Goal: Use online tool/utility: Utilize a website feature to perform a specific function

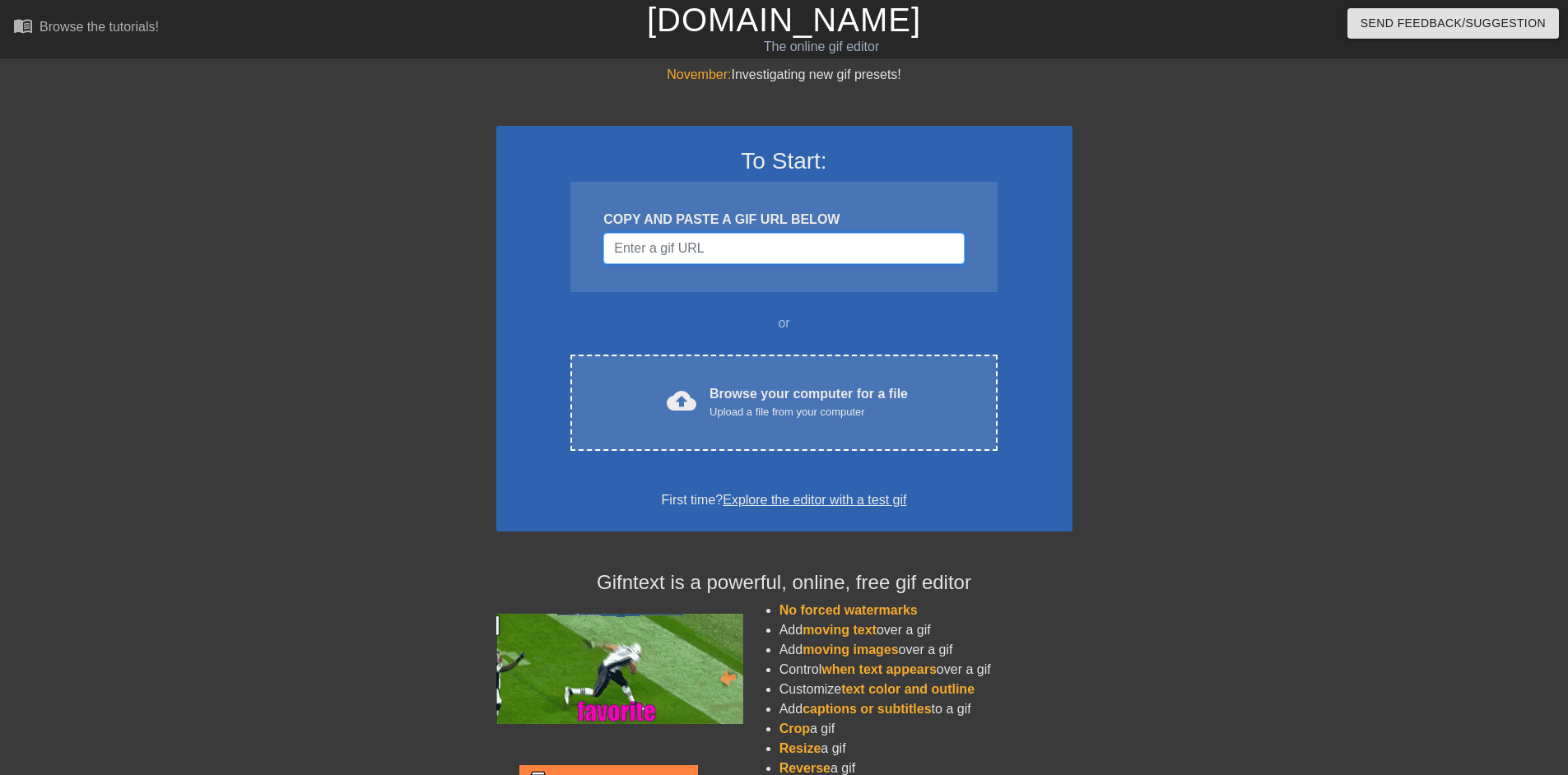
click at [789, 250] on input "Username" at bounding box center [784, 248] width 360 height 31
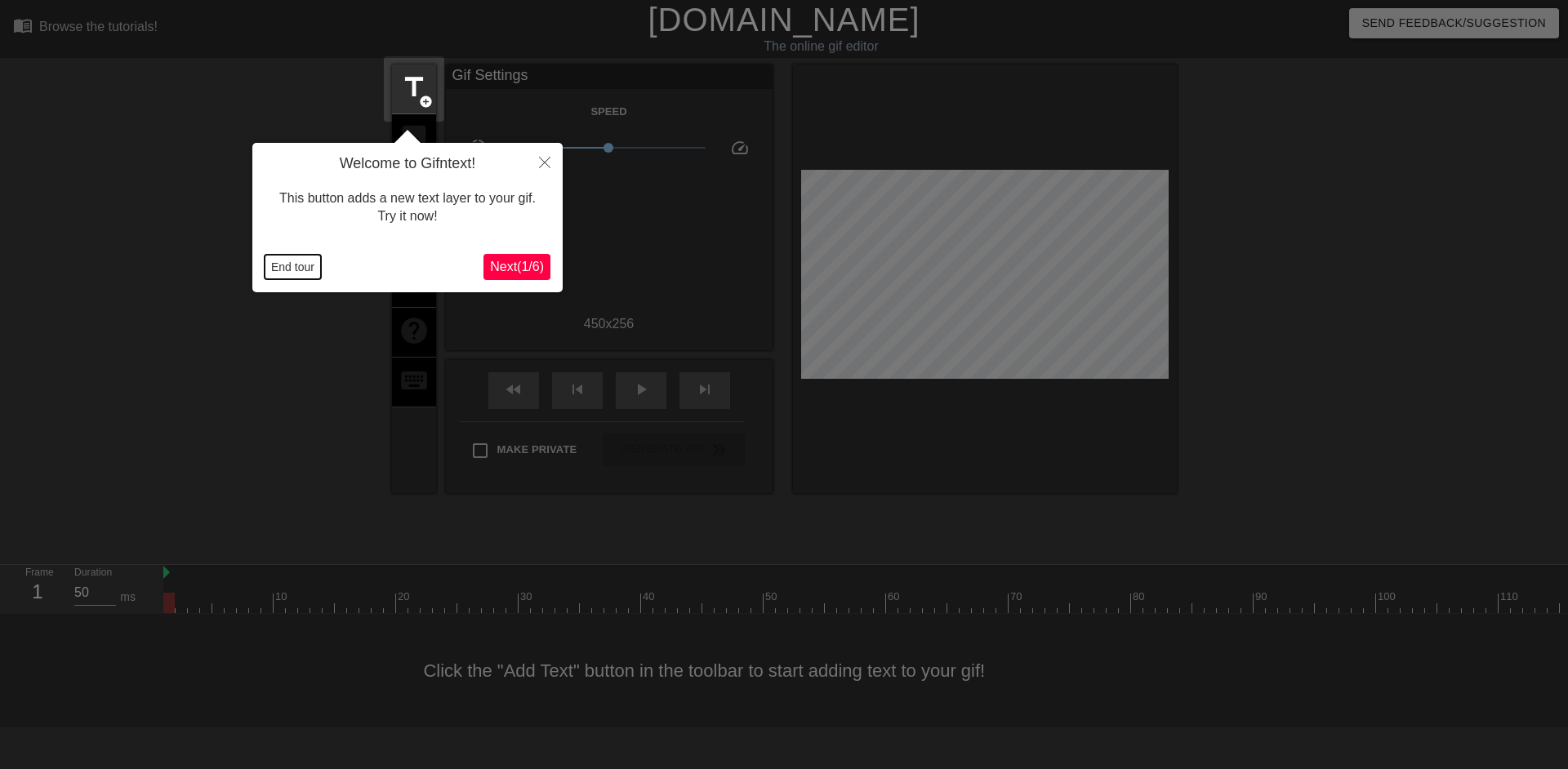
click at [289, 270] on button "End tour" at bounding box center [292, 267] width 56 height 25
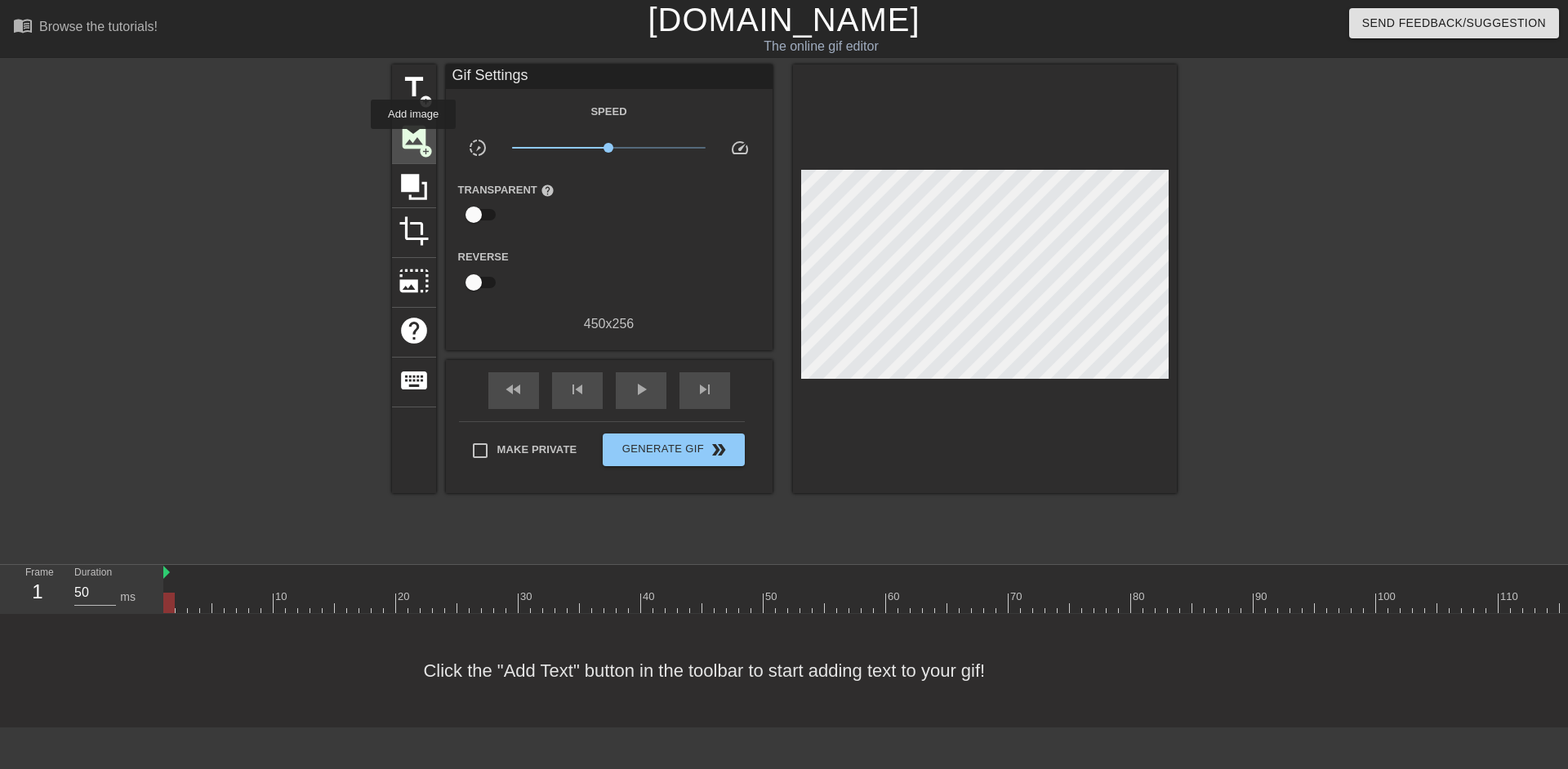
click at [413, 141] on span "image" at bounding box center [414, 137] width 31 height 31
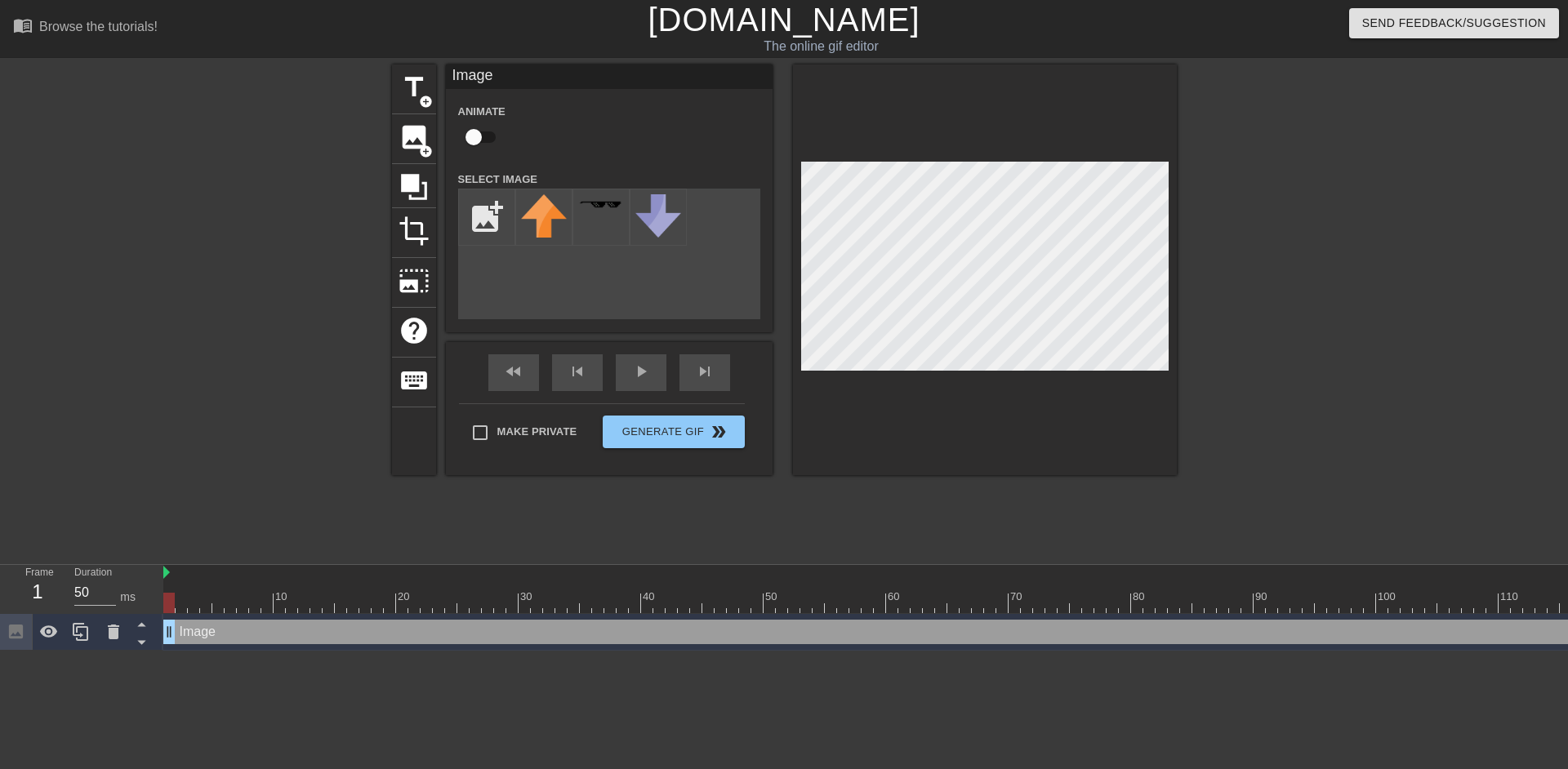
click at [489, 129] on input "checkbox" at bounding box center [474, 137] width 93 height 31
checkbox input "true"
click at [484, 212] on input "file" at bounding box center [487, 218] width 56 height 56
type input "C:\fakepath\82178594.png"
click at [541, 221] on img at bounding box center [544, 218] width 46 height 46
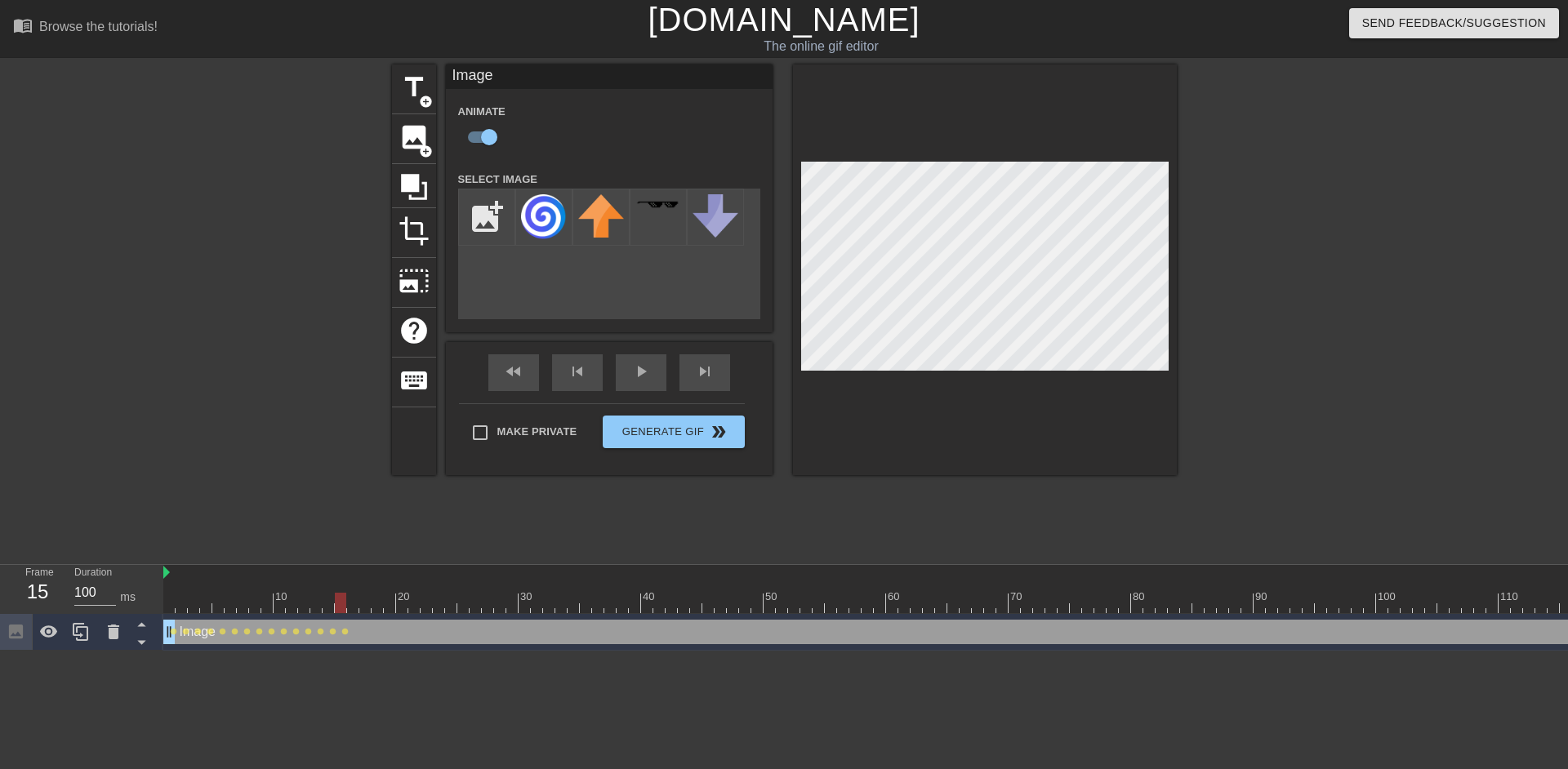
type input "50"
click at [964, 155] on div at bounding box center [985, 270] width 384 height 411
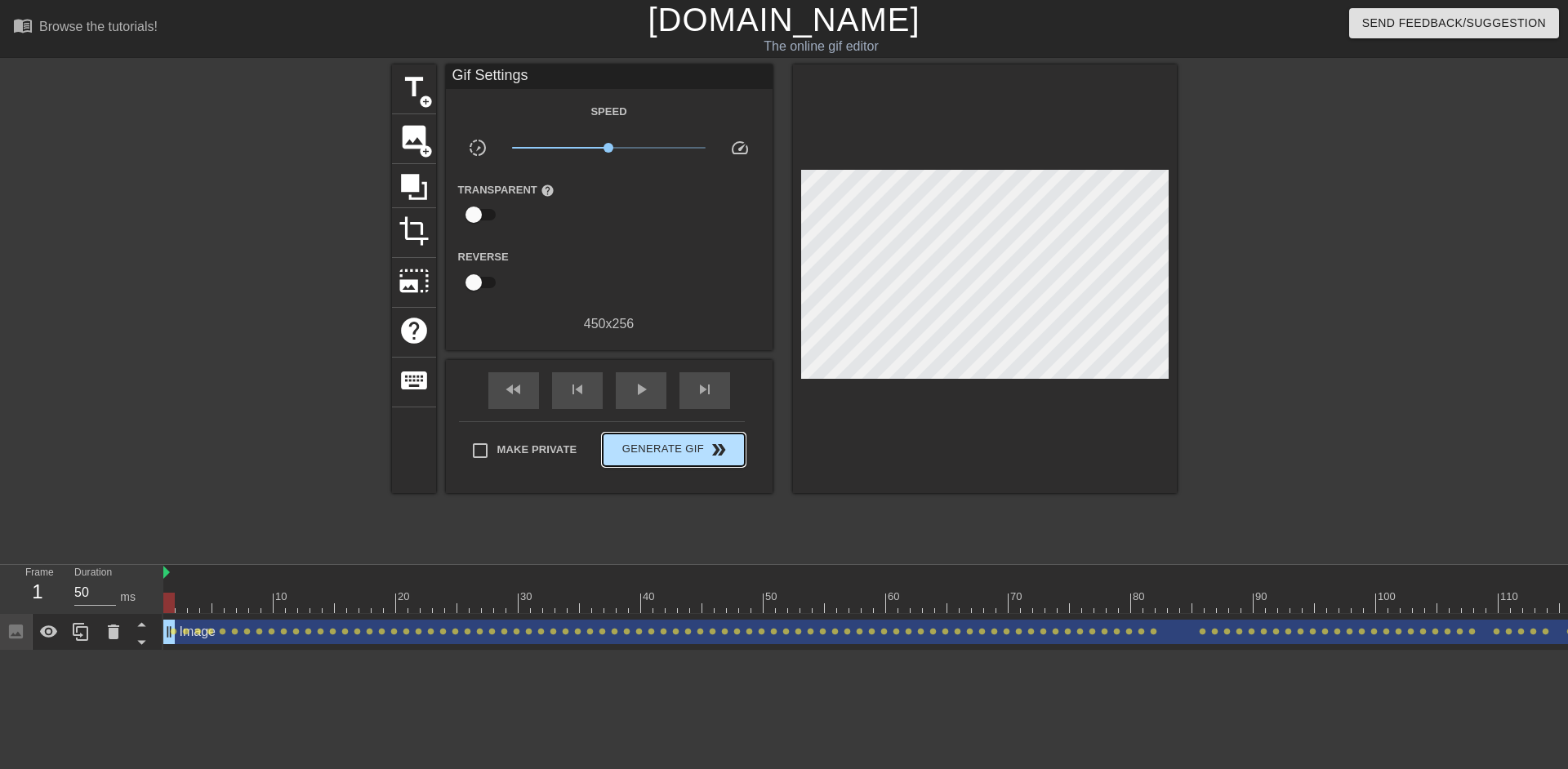
click at [728, 427] on div "Make Private Generate Gif double_arrow" at bounding box center [602, 453] width 286 height 65
click at [692, 457] on span "Generate Gif double_arrow" at bounding box center [674, 450] width 128 height 20
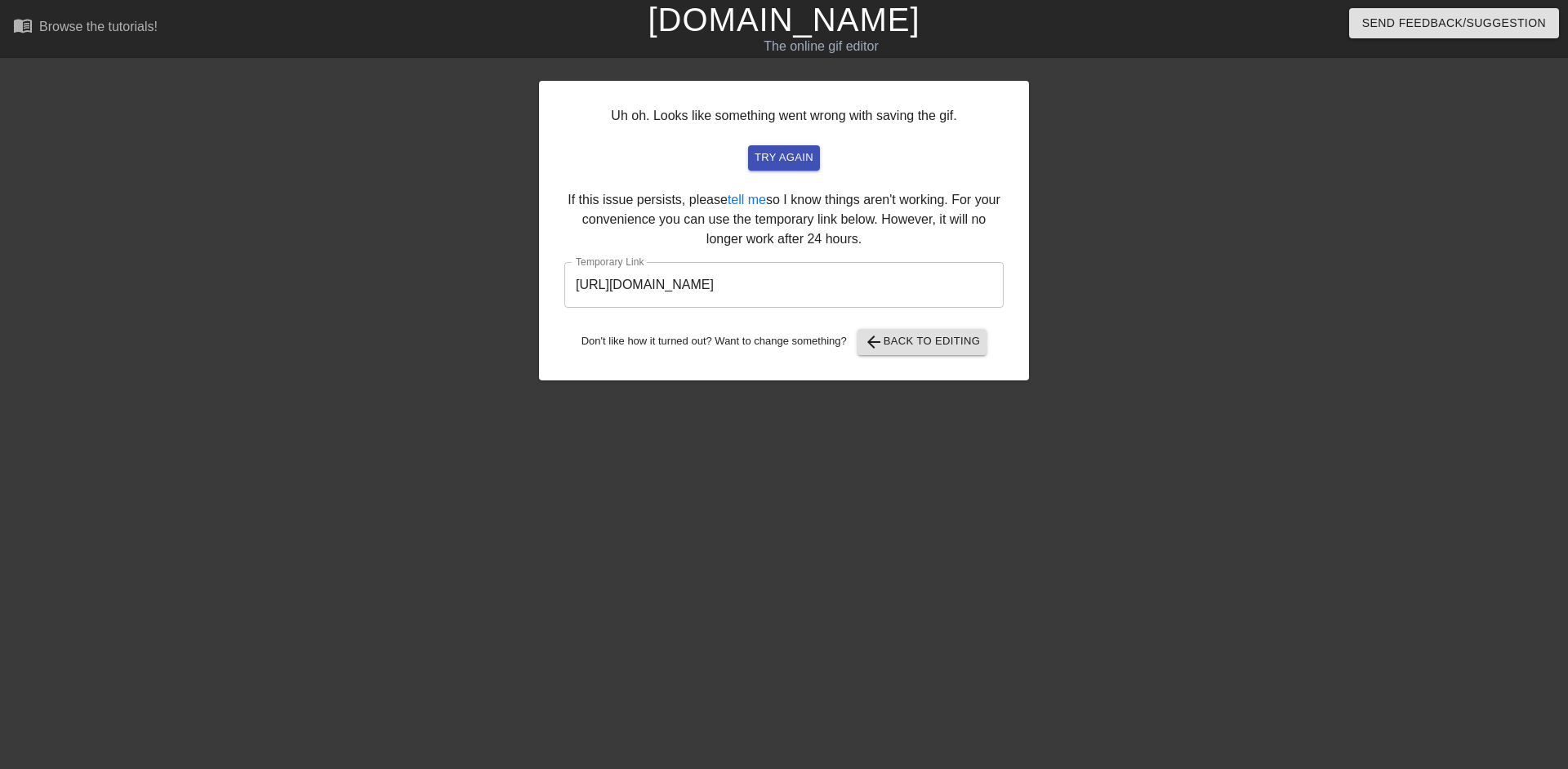
click at [872, 298] on input "https://www.gifntext.com/temp_generations/1hW7s0Qq.gif" at bounding box center [784, 285] width 439 height 46
click at [872, 290] on input "https://www.gifntext.com/temp_generations/1hW7s0Qq.gif" at bounding box center [784, 285] width 439 height 46
click at [819, 24] on link "[DOMAIN_NAME]" at bounding box center [783, 20] width 272 height 36
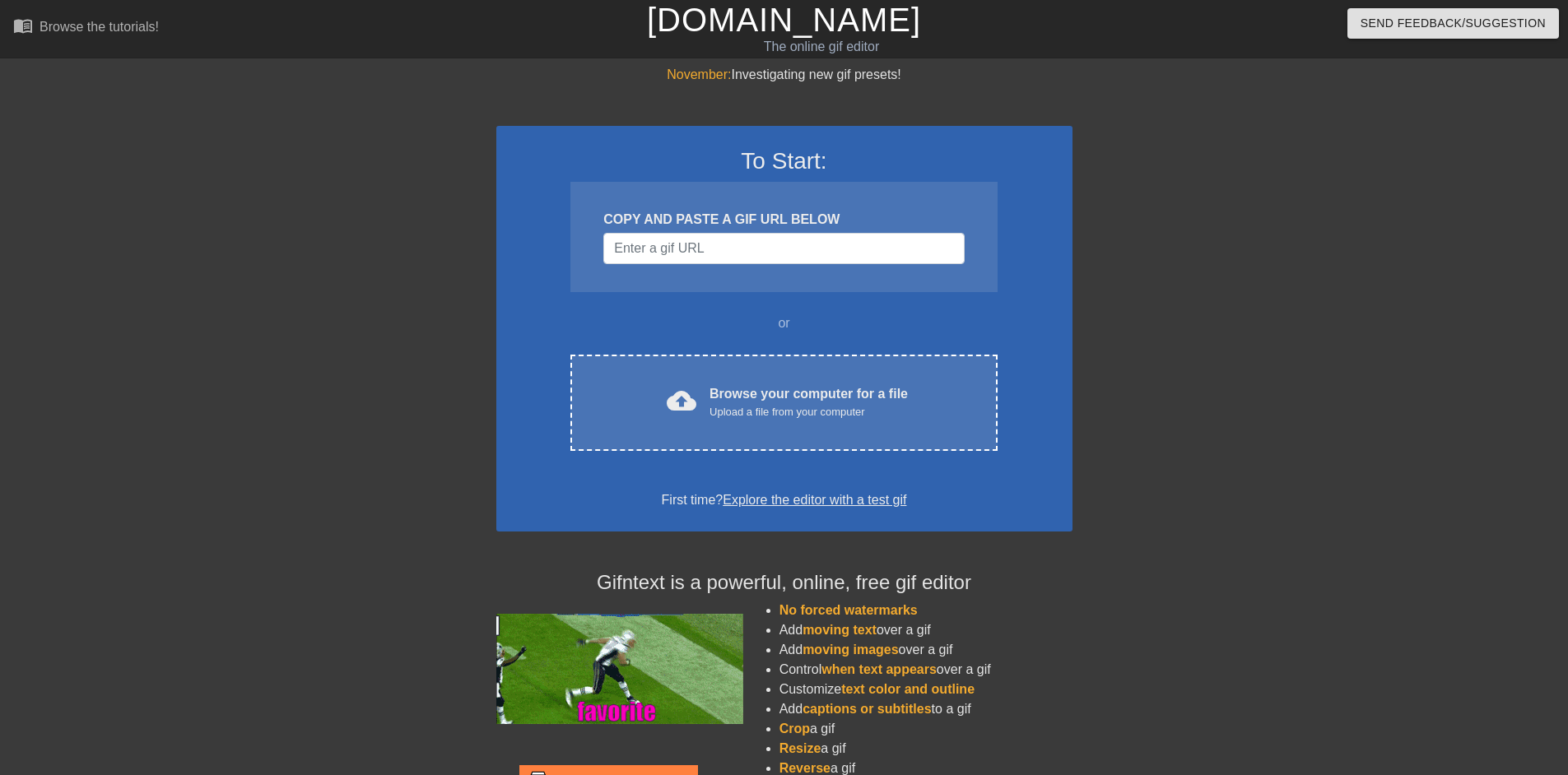
click at [1457, 411] on div "November: Investigating new gif presets! To Start: COPY AND PASTE A GIF URL BEL…" at bounding box center [784, 467] width 1568 height 806
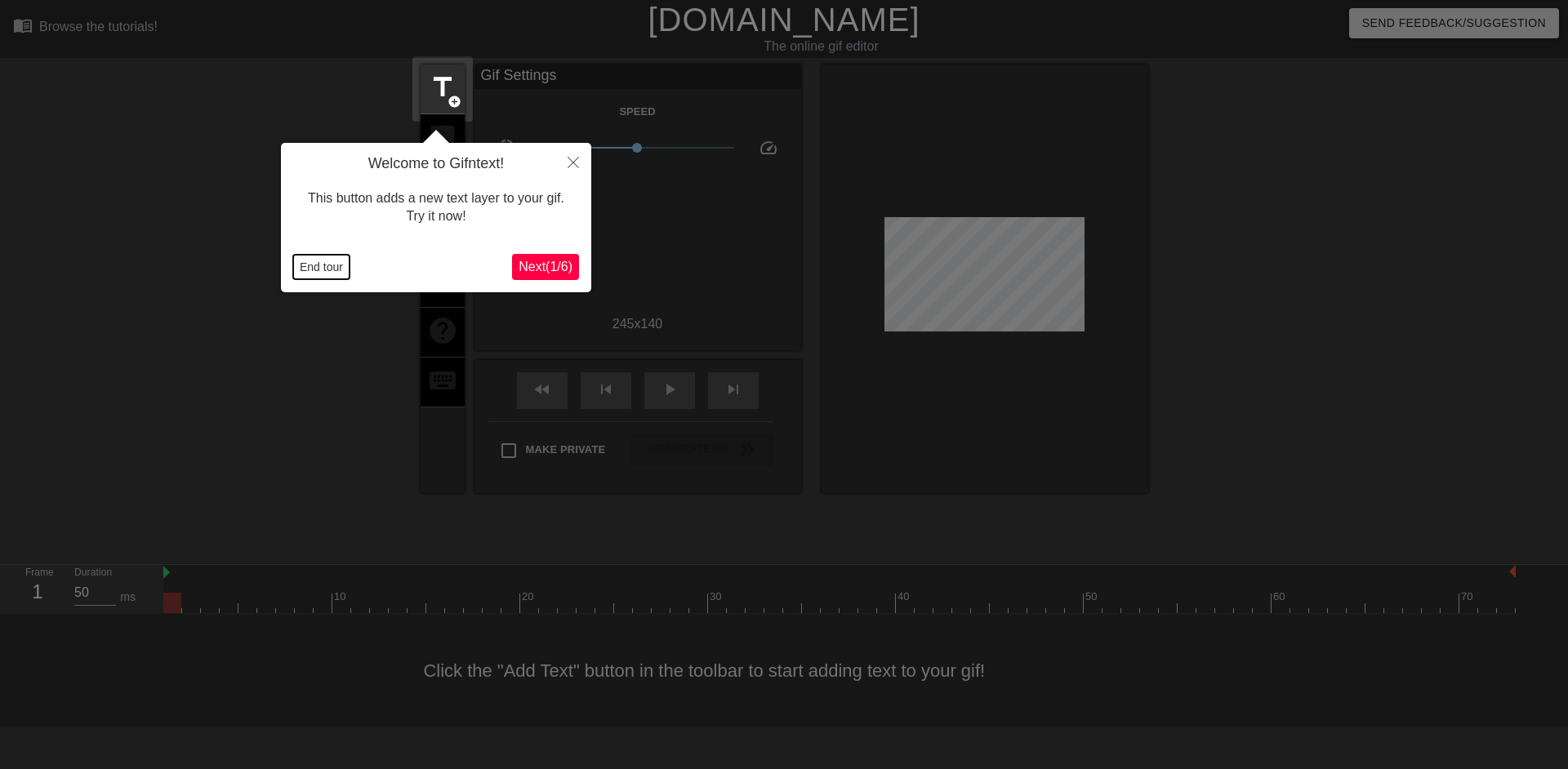
click at [326, 272] on button "End tour" at bounding box center [321, 267] width 56 height 25
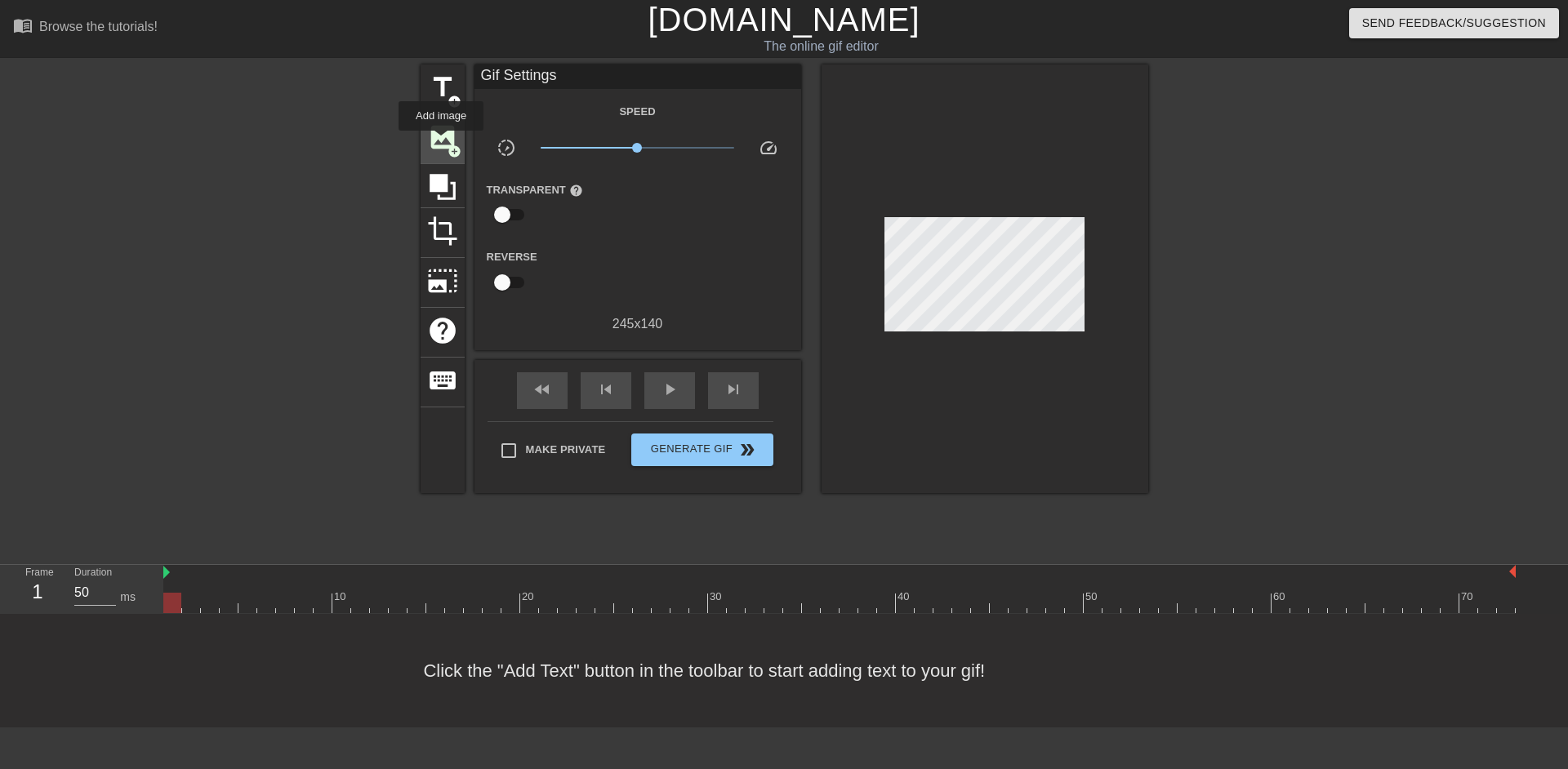
click at [441, 141] on span "image" at bounding box center [443, 137] width 31 height 31
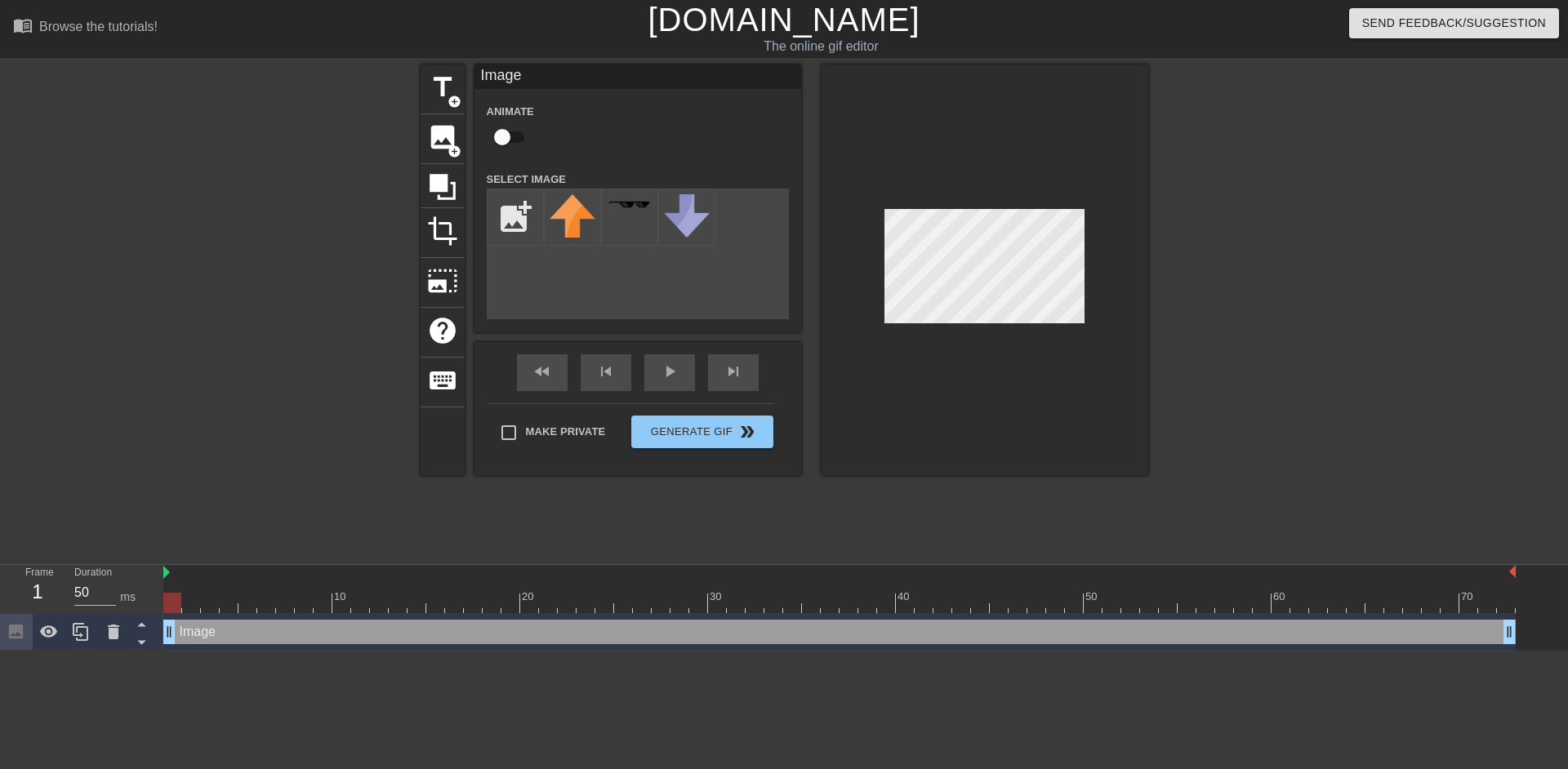
click at [513, 146] on input "checkbox" at bounding box center [502, 137] width 93 height 31
checkbox input "true"
click at [511, 222] on input "file" at bounding box center [516, 218] width 56 height 56
type input "C:\fakepath\82178594.png"
click at [585, 222] on img at bounding box center [573, 218] width 46 height 46
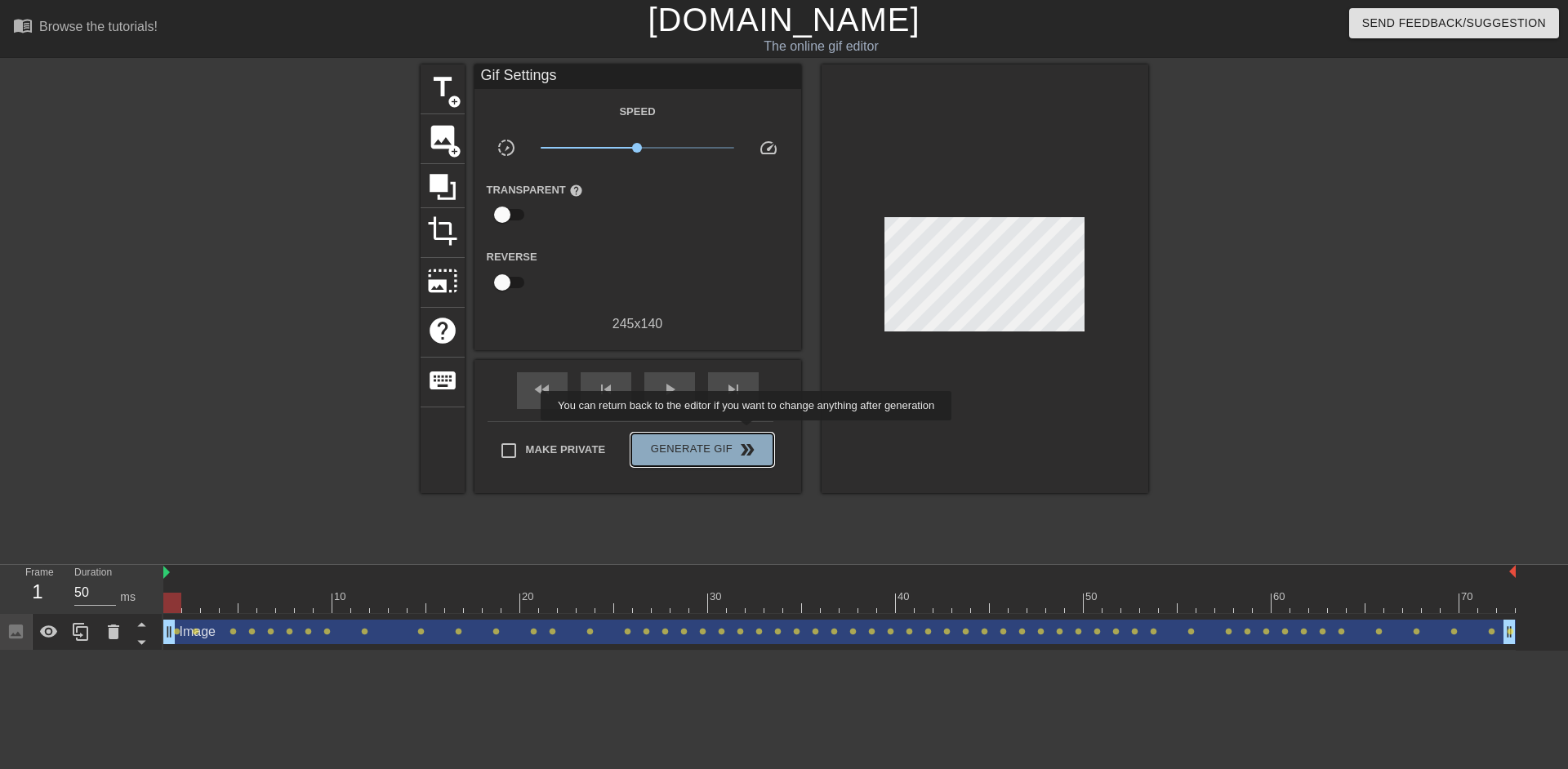
click at [748, 434] on button "Generate Gif double_arrow" at bounding box center [701, 450] width 142 height 33
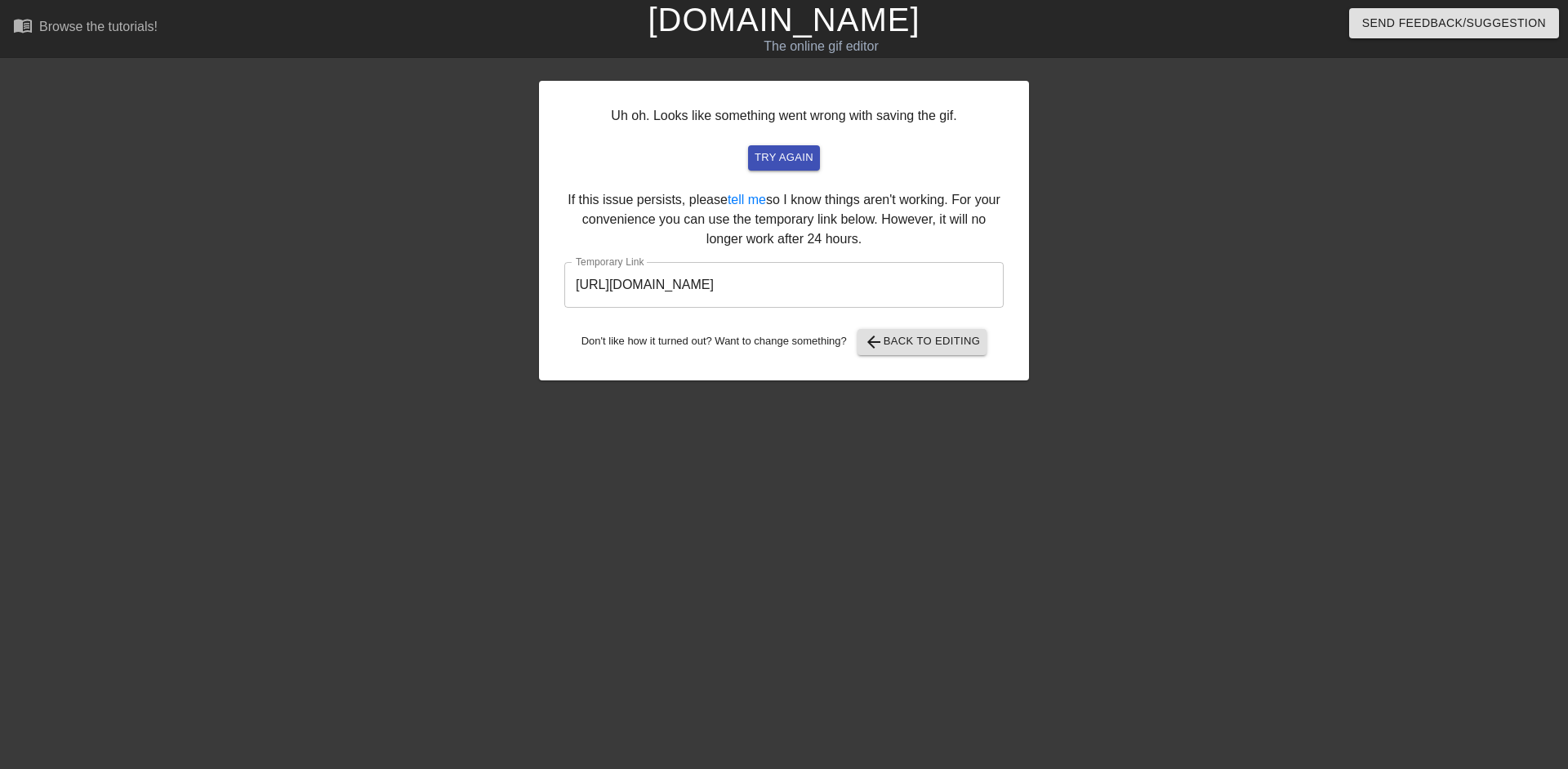
click at [665, 295] on input "https://www.gifntext.com/temp_generations/9lzzZHlJ.gif" at bounding box center [784, 285] width 439 height 46
click at [862, 20] on link "[DOMAIN_NAME]" at bounding box center [783, 20] width 272 height 36
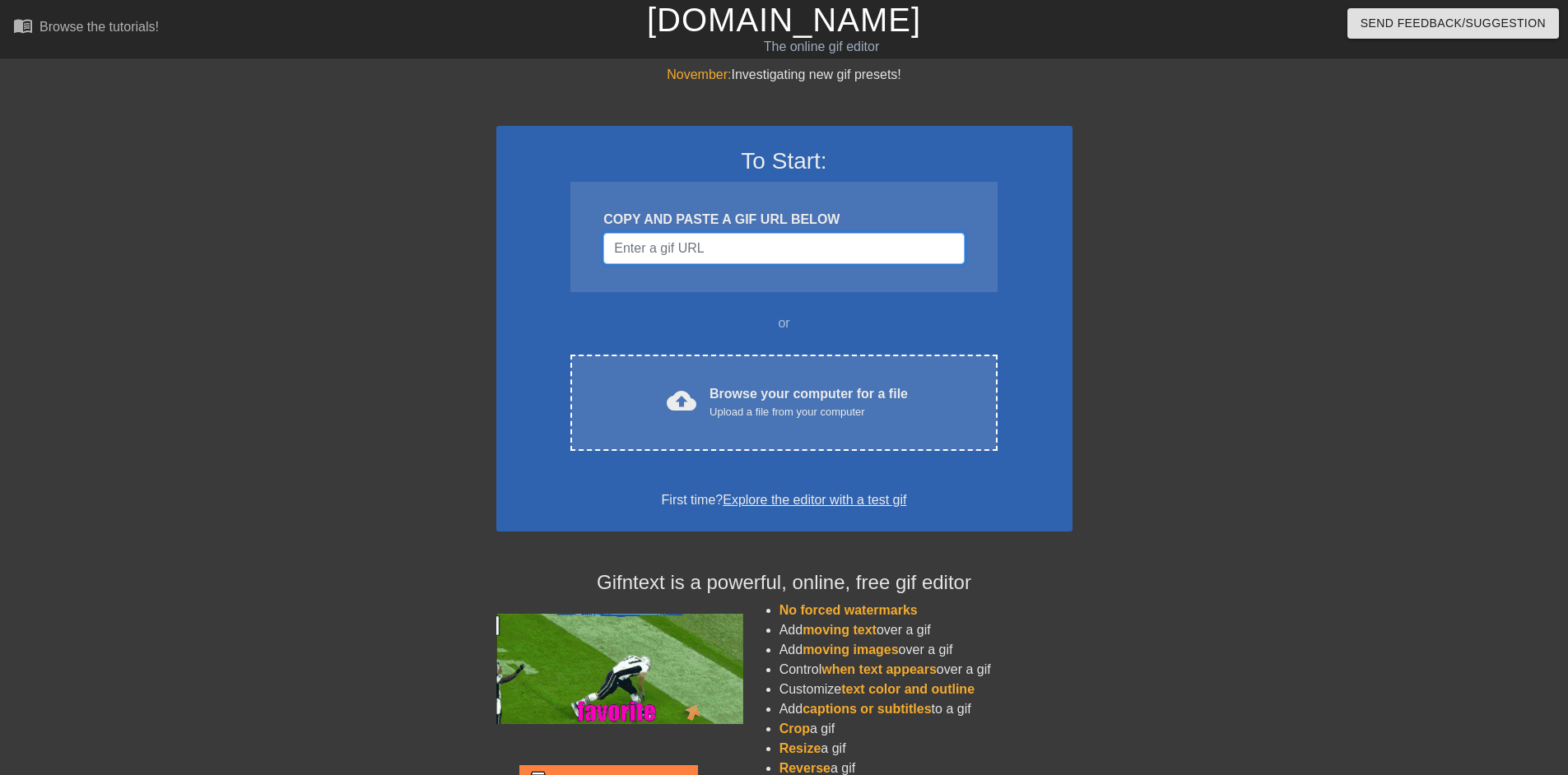
click at [735, 245] on input "Username" at bounding box center [784, 248] width 360 height 31
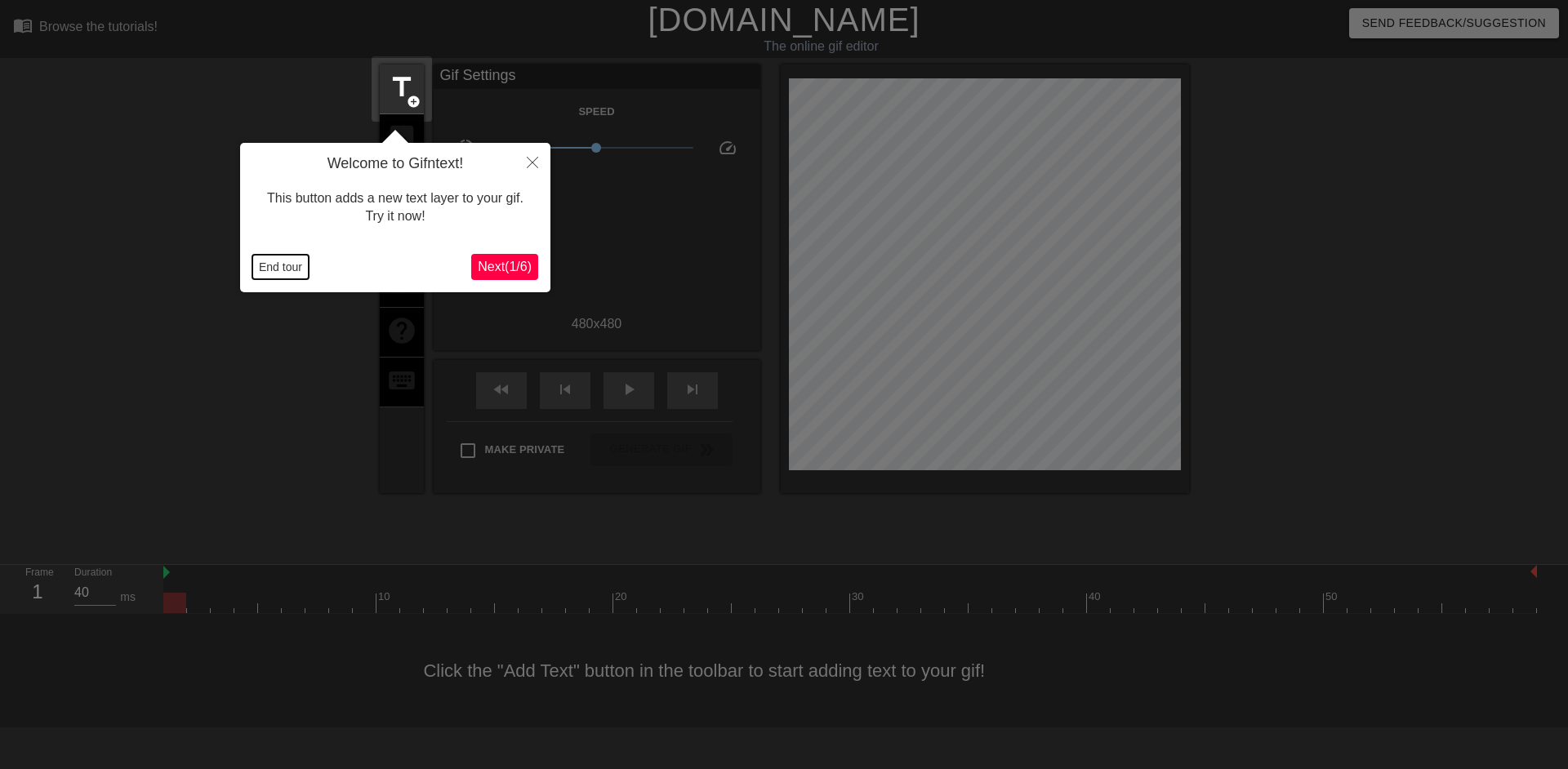
click at [264, 263] on button "End tour" at bounding box center [280, 267] width 56 height 25
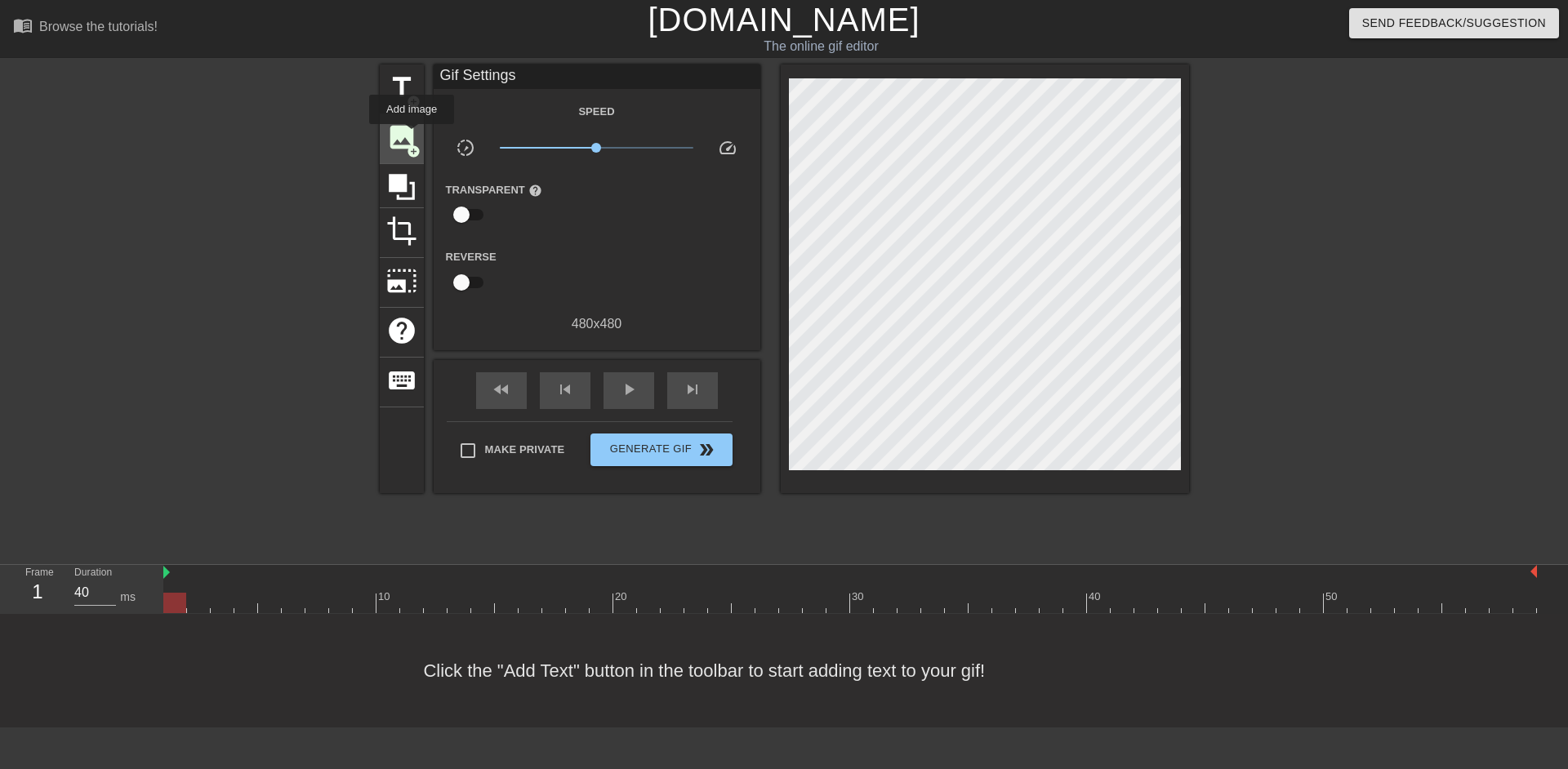
click at [412, 136] on span "image" at bounding box center [402, 137] width 31 height 31
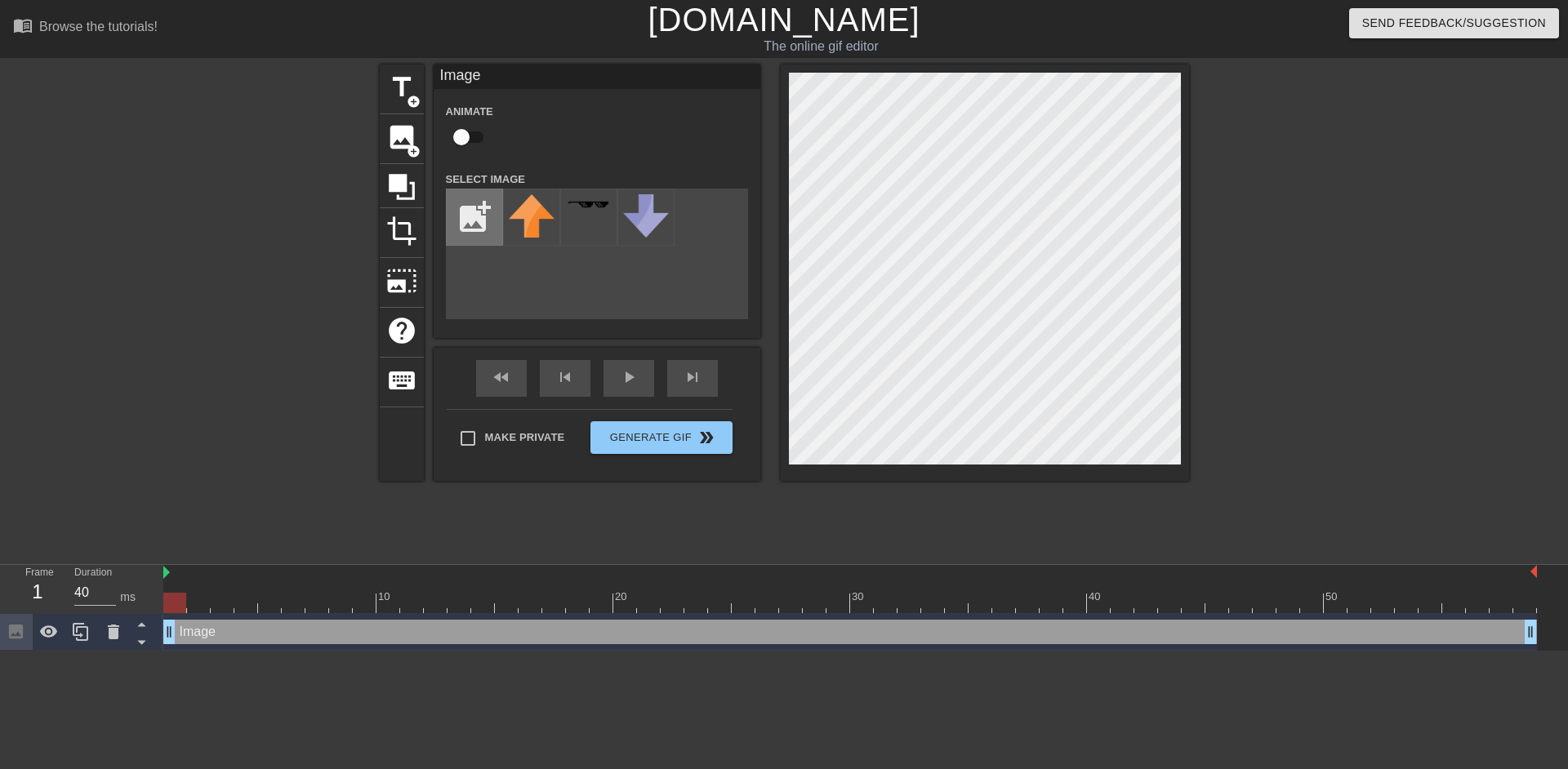
click at [461, 214] on input "file" at bounding box center [475, 218] width 56 height 56
type input "C:\fakepath\82178594.png"
click at [471, 145] on input "checkbox" at bounding box center [462, 137] width 93 height 31
checkbox input "true"
click at [526, 226] on img at bounding box center [532, 218] width 46 height 46
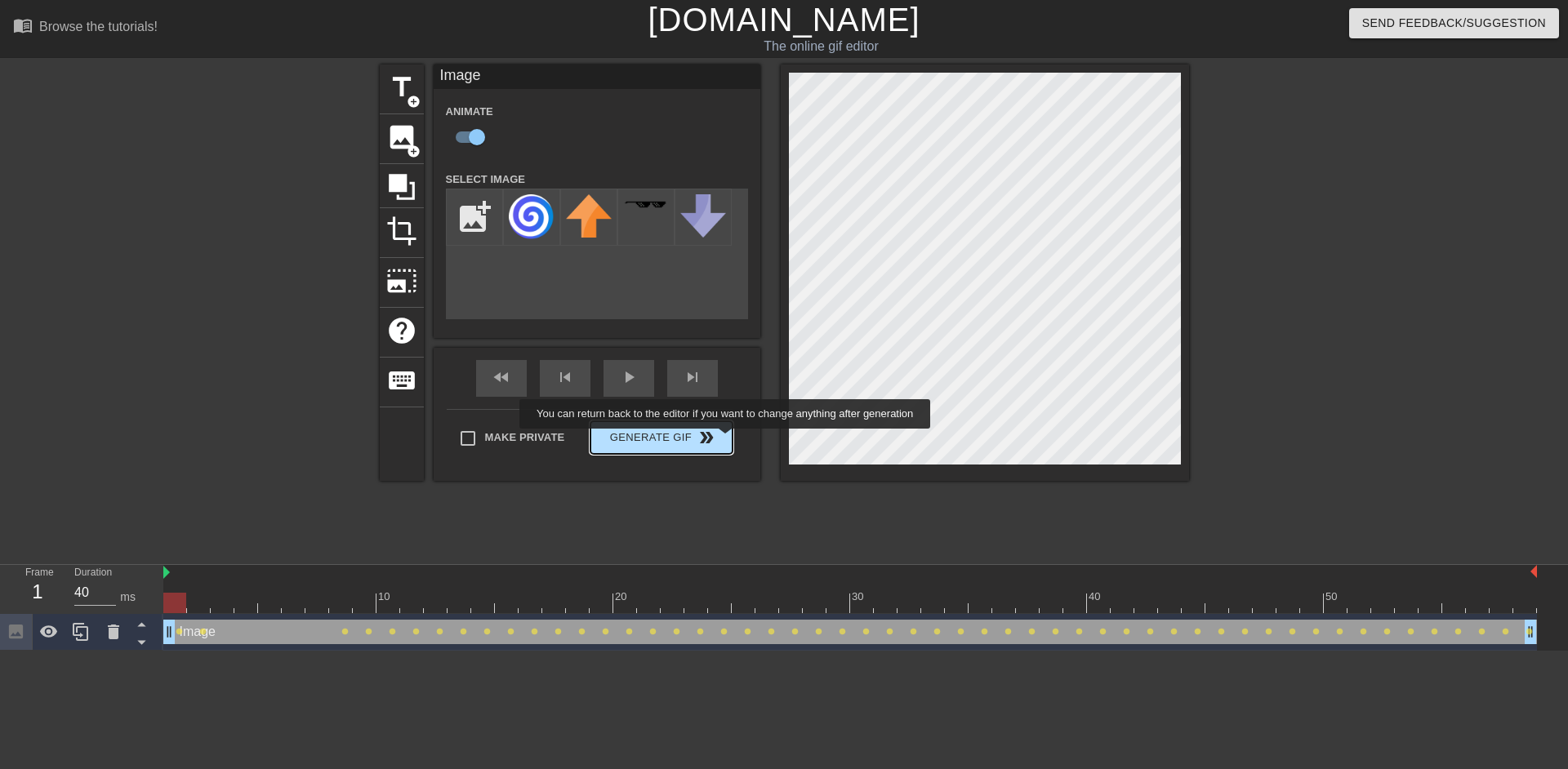
click at [727, 441] on button "Generate Gif double_arrow" at bounding box center [661, 438] width 142 height 33
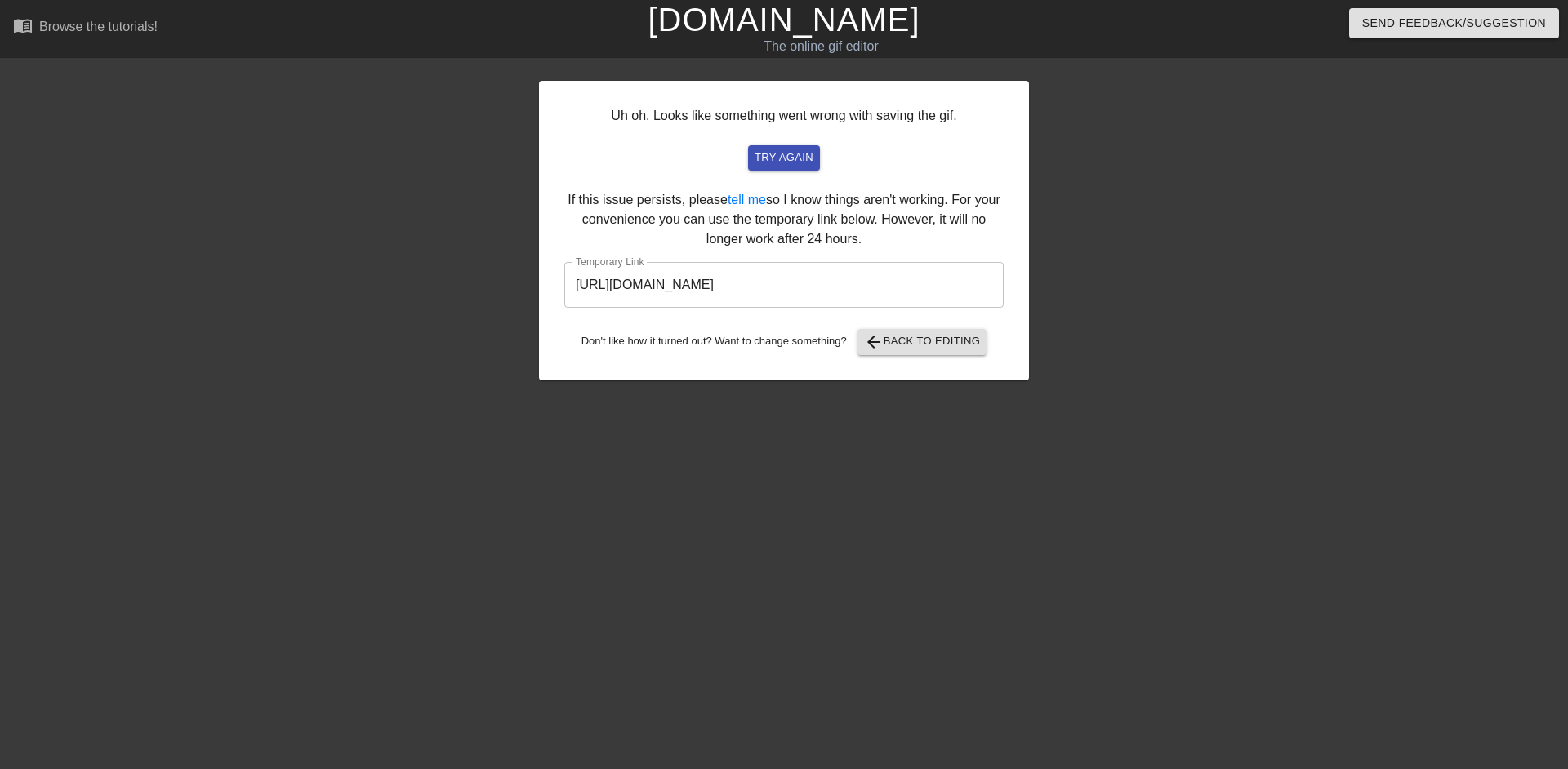
click at [798, 281] on input "https://www.gifntext.com/temp_generations/eGNsWvtz.gif" at bounding box center [784, 285] width 439 height 46
click at [808, 49] on div "The online gif editor" at bounding box center [822, 47] width 581 height 20
click at [815, 30] on link "[DOMAIN_NAME]" at bounding box center [783, 20] width 272 height 36
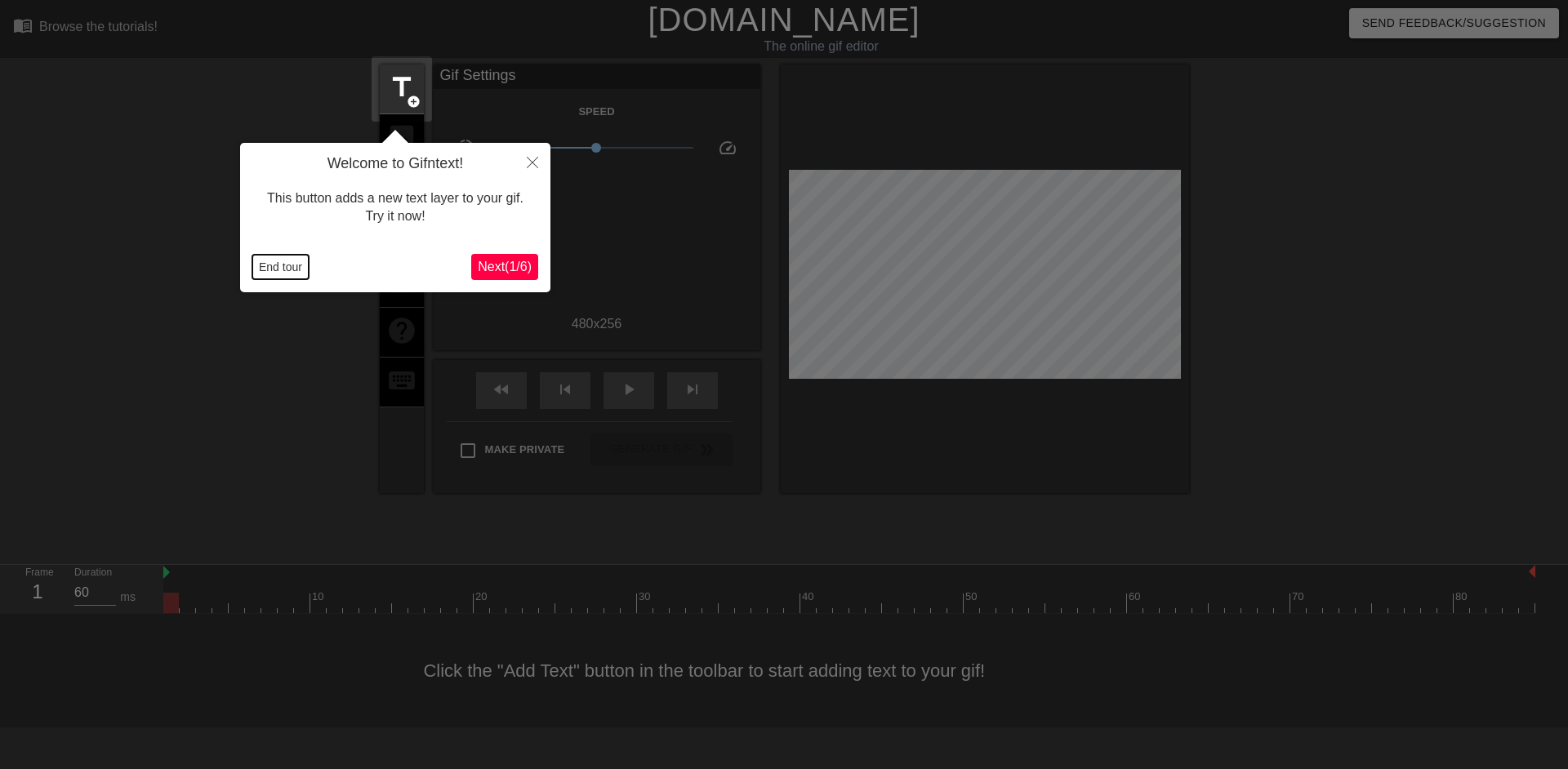
drag, startPoint x: 279, startPoint y: 268, endPoint x: 289, endPoint y: 264, distance: 10.8
click at [279, 268] on button "End tour" at bounding box center [280, 267] width 56 height 25
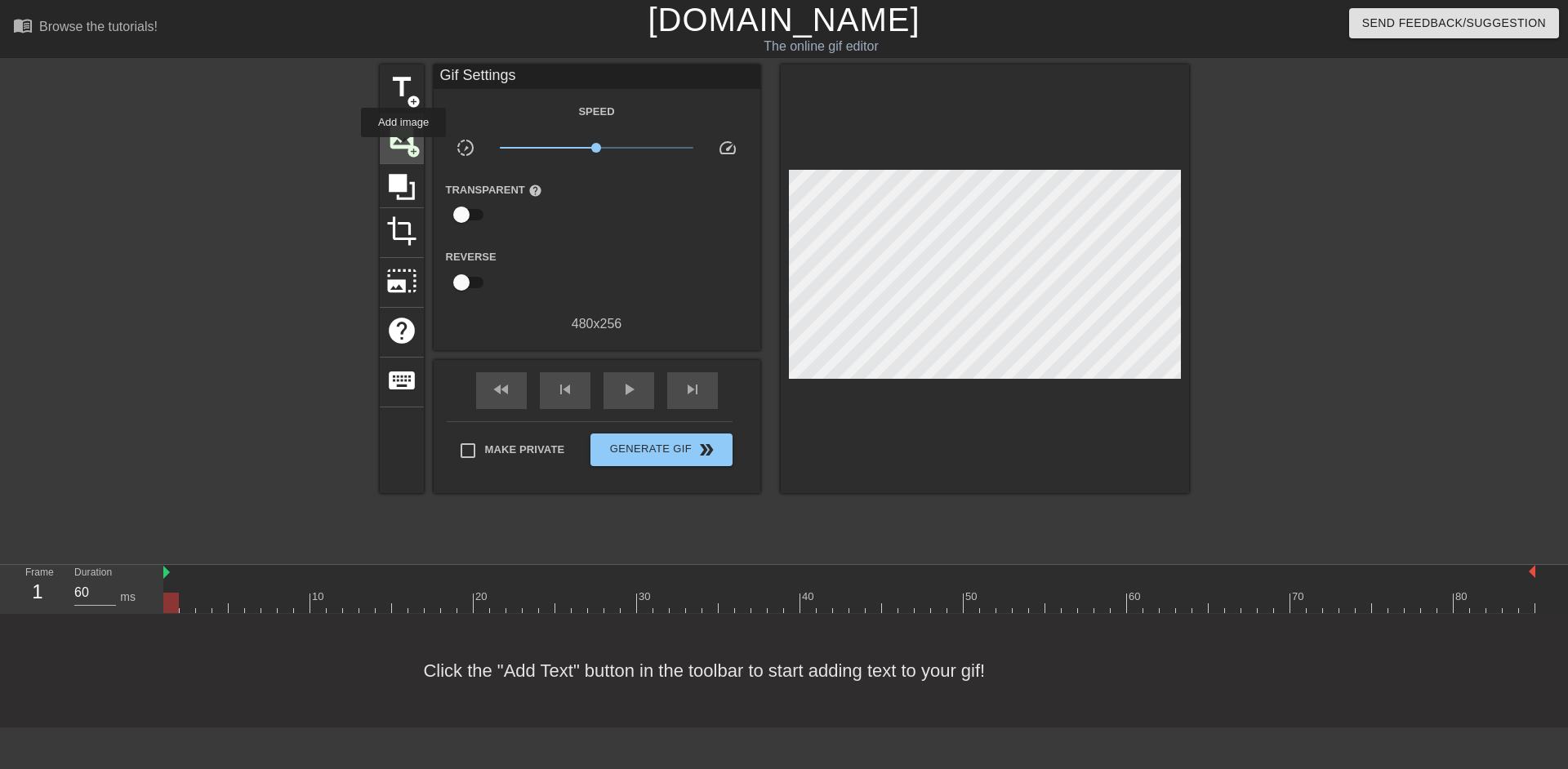
click at [403, 149] on span "image" at bounding box center [402, 137] width 31 height 31
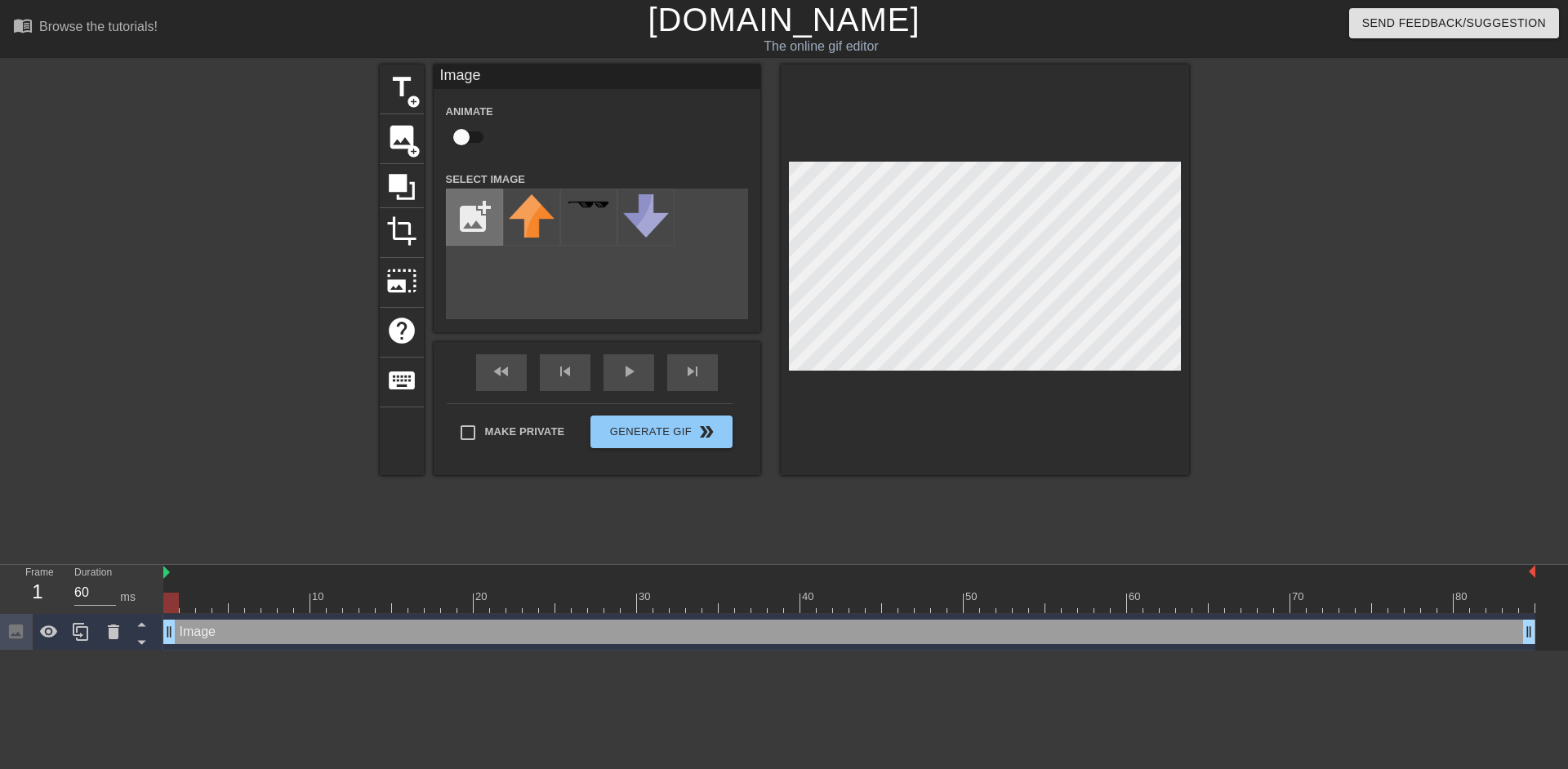
click at [475, 209] on input "file" at bounding box center [475, 218] width 56 height 56
type input "C:\fakepath\82178594.png"
click at [475, 137] on input "checkbox" at bounding box center [462, 137] width 93 height 31
checkbox input "true"
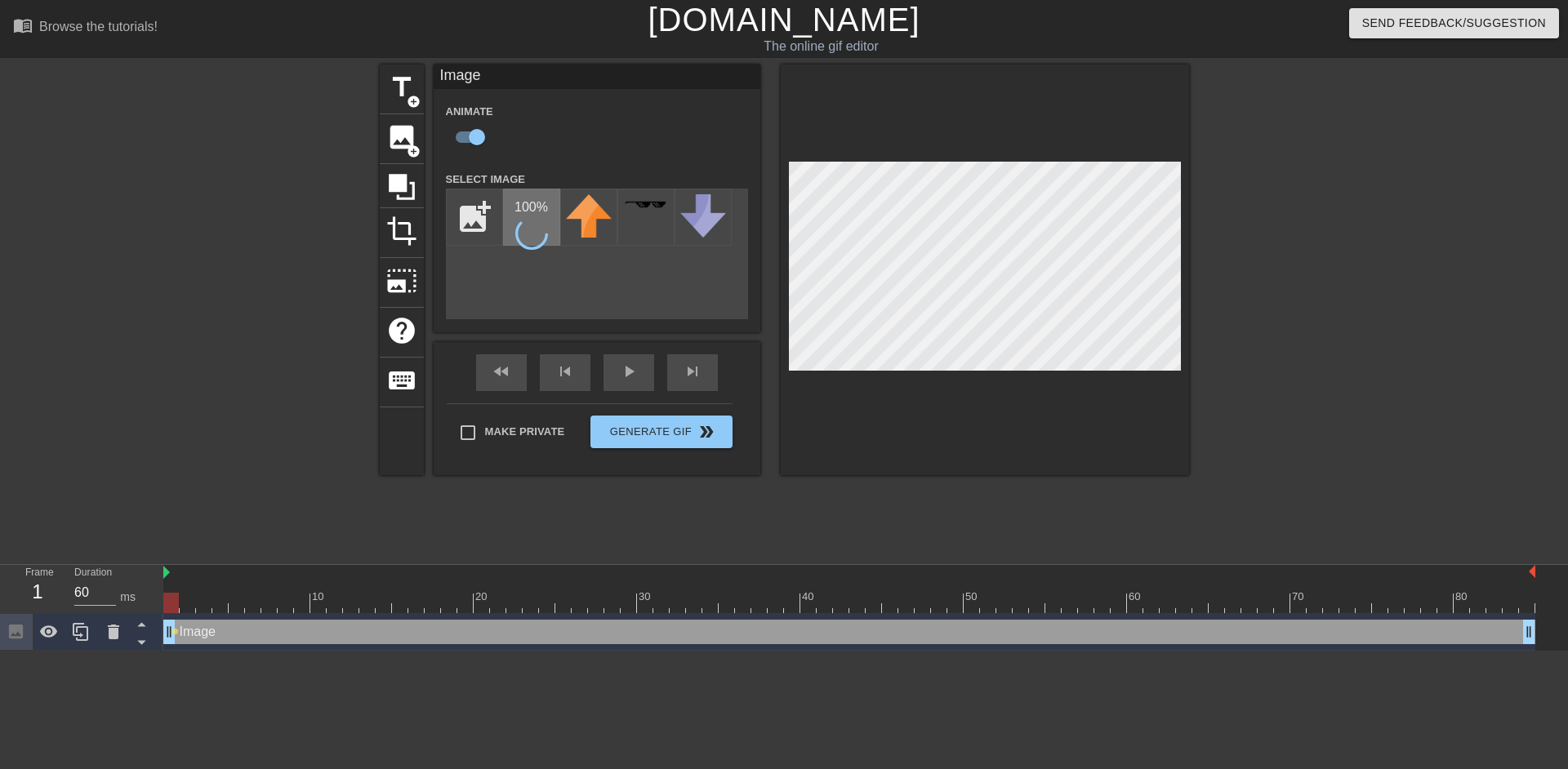
click at [542, 223] on icon at bounding box center [532, 233] width 38 height 38
click at [518, 218] on div at bounding box center [532, 218] width 57 height 57
click at [525, 211] on img at bounding box center [532, 218] width 46 height 46
type input "60"
click at [772, 223] on div "title add_circle image add_circle crop photo_size_select_large help keyboard Im…" at bounding box center [784, 270] width 809 height 411
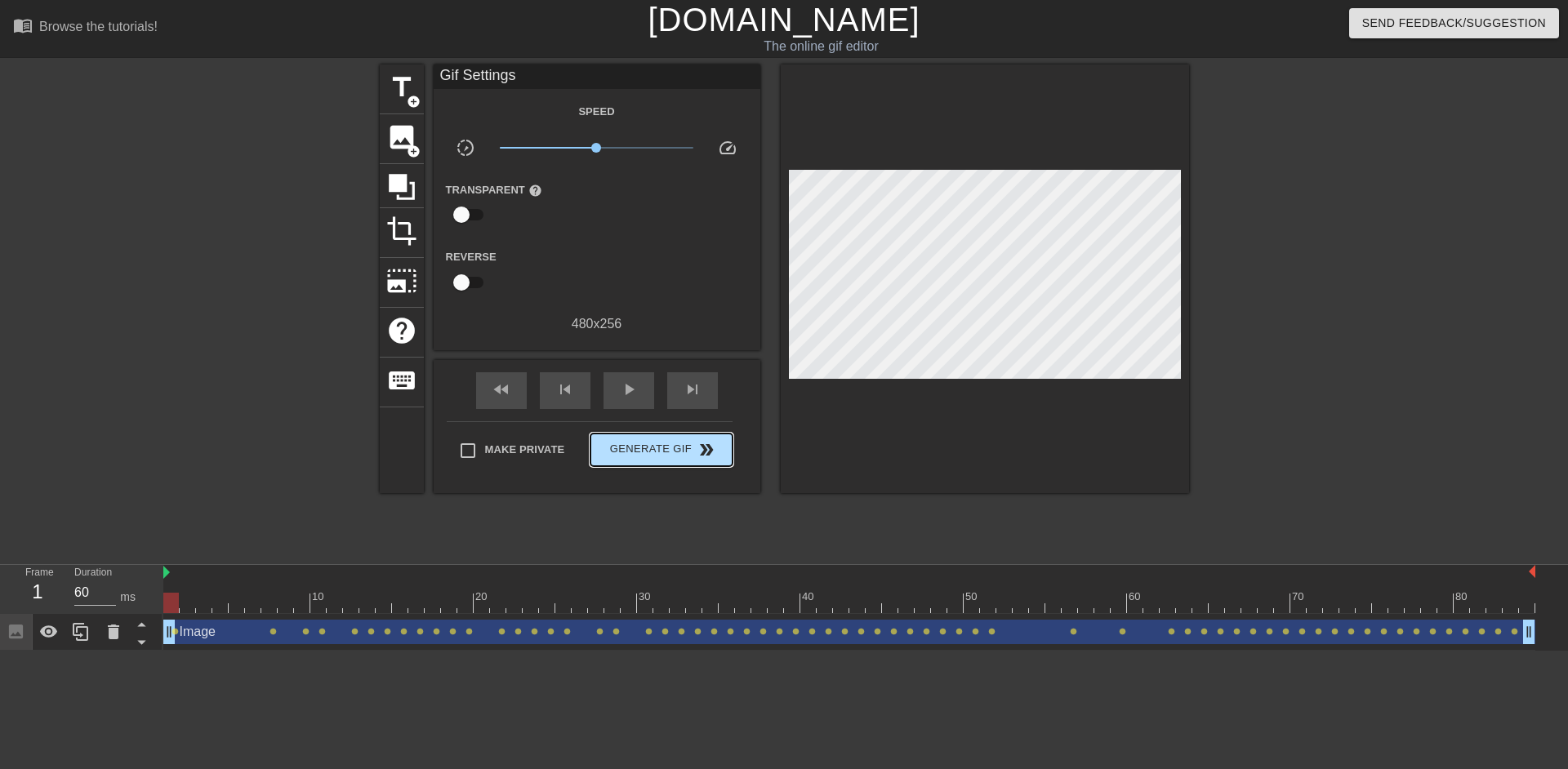
click at [706, 421] on div "Make Private Generate Gif double_arrow" at bounding box center [589, 453] width 286 height 65
click at [719, 456] on span "Generate Gif double_arrow" at bounding box center [661, 450] width 128 height 20
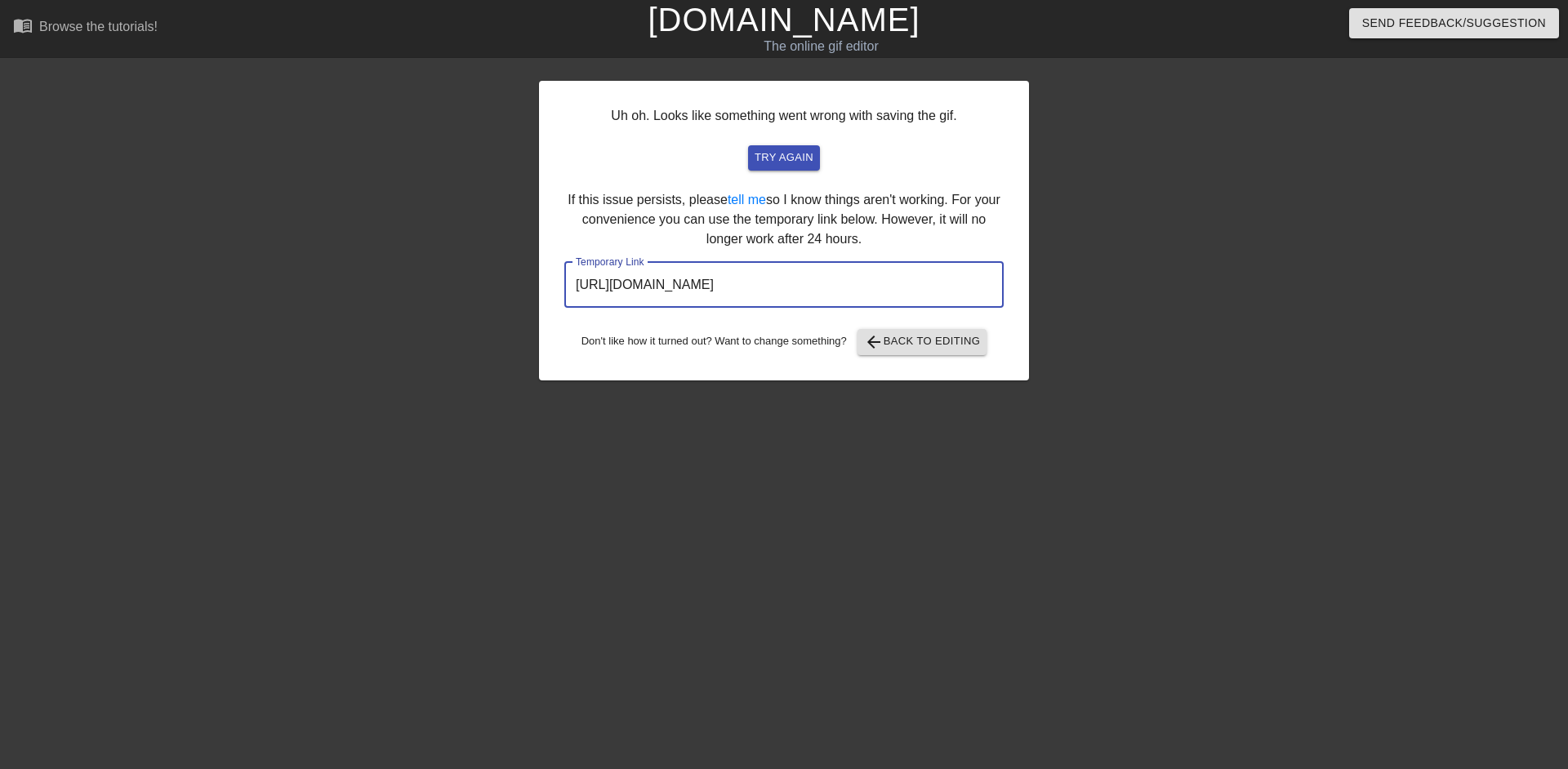
click at [722, 288] on input "https://www.gifntext.com/temp_generations/tVOy913y.gif" at bounding box center [784, 285] width 439 height 46
click at [872, 35] on link "[DOMAIN_NAME]" at bounding box center [783, 20] width 272 height 36
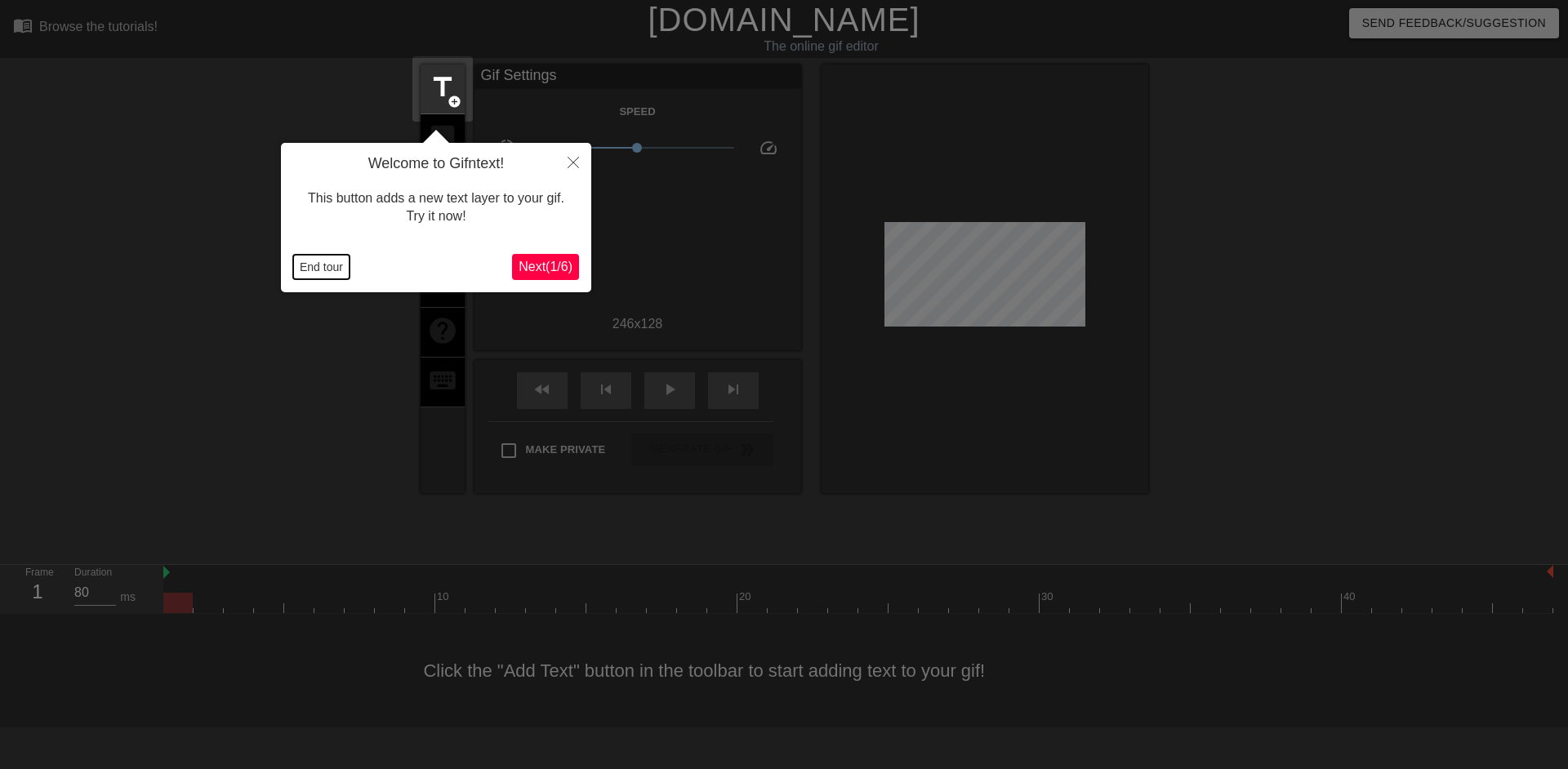
click at [336, 272] on button "End tour" at bounding box center [321, 267] width 56 height 25
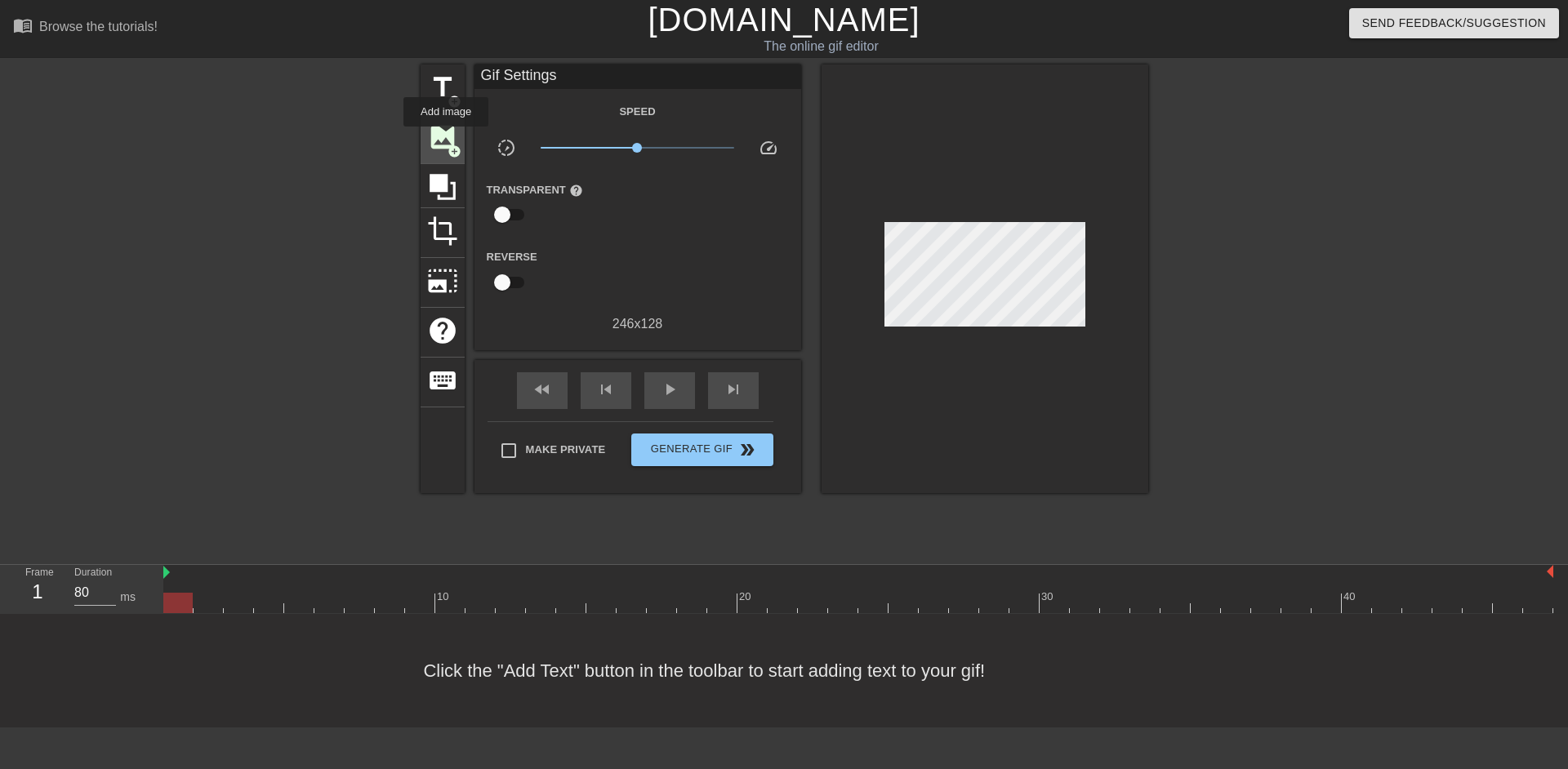
click at [446, 138] on span "image" at bounding box center [443, 137] width 31 height 31
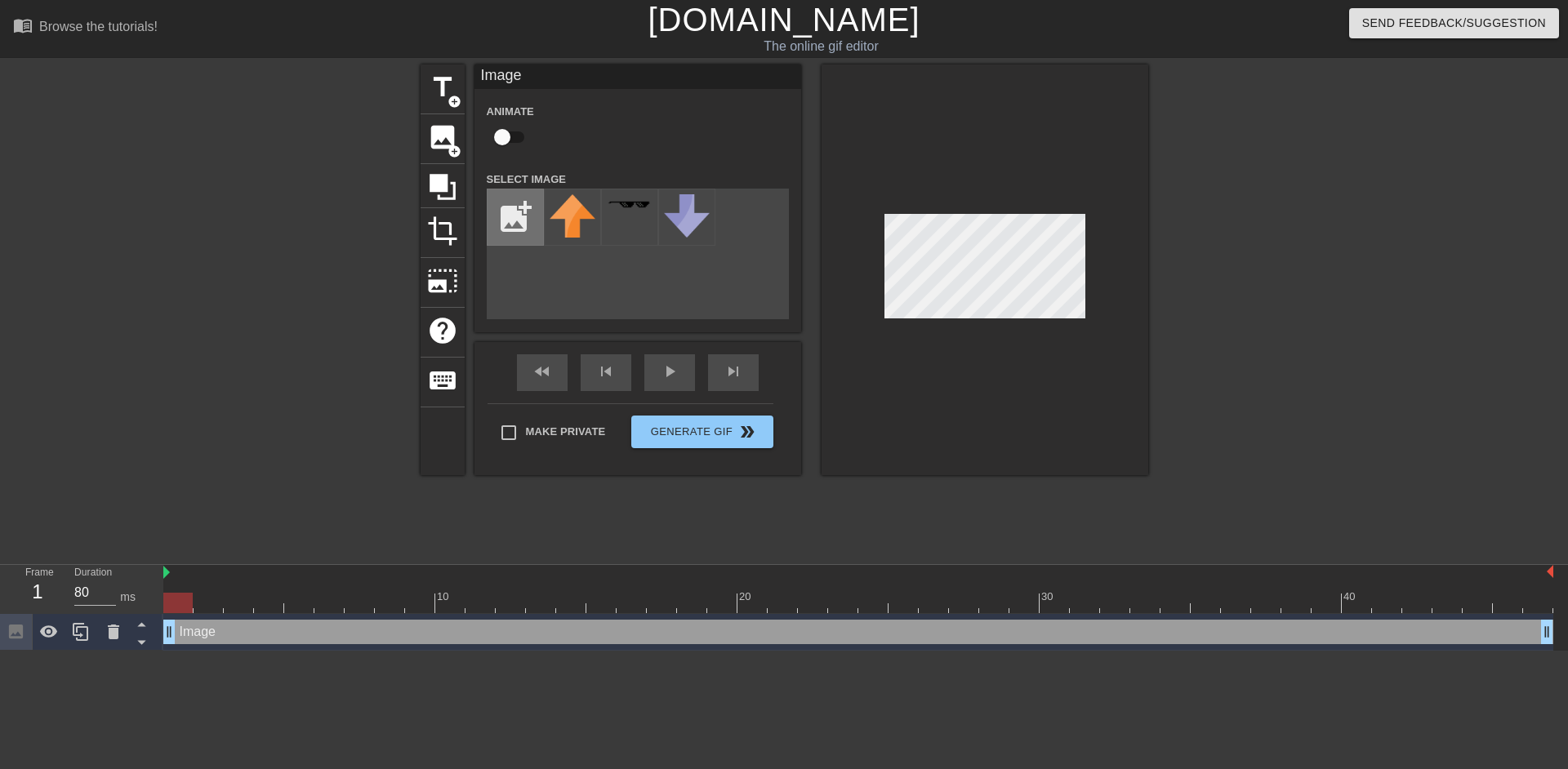
click at [516, 208] on input "file" at bounding box center [516, 218] width 56 height 56
type input "C:\fakepath\82178594.png"
click at [520, 142] on input "checkbox" at bounding box center [502, 137] width 93 height 31
checkbox input "true"
click at [579, 231] on img at bounding box center [573, 218] width 46 height 46
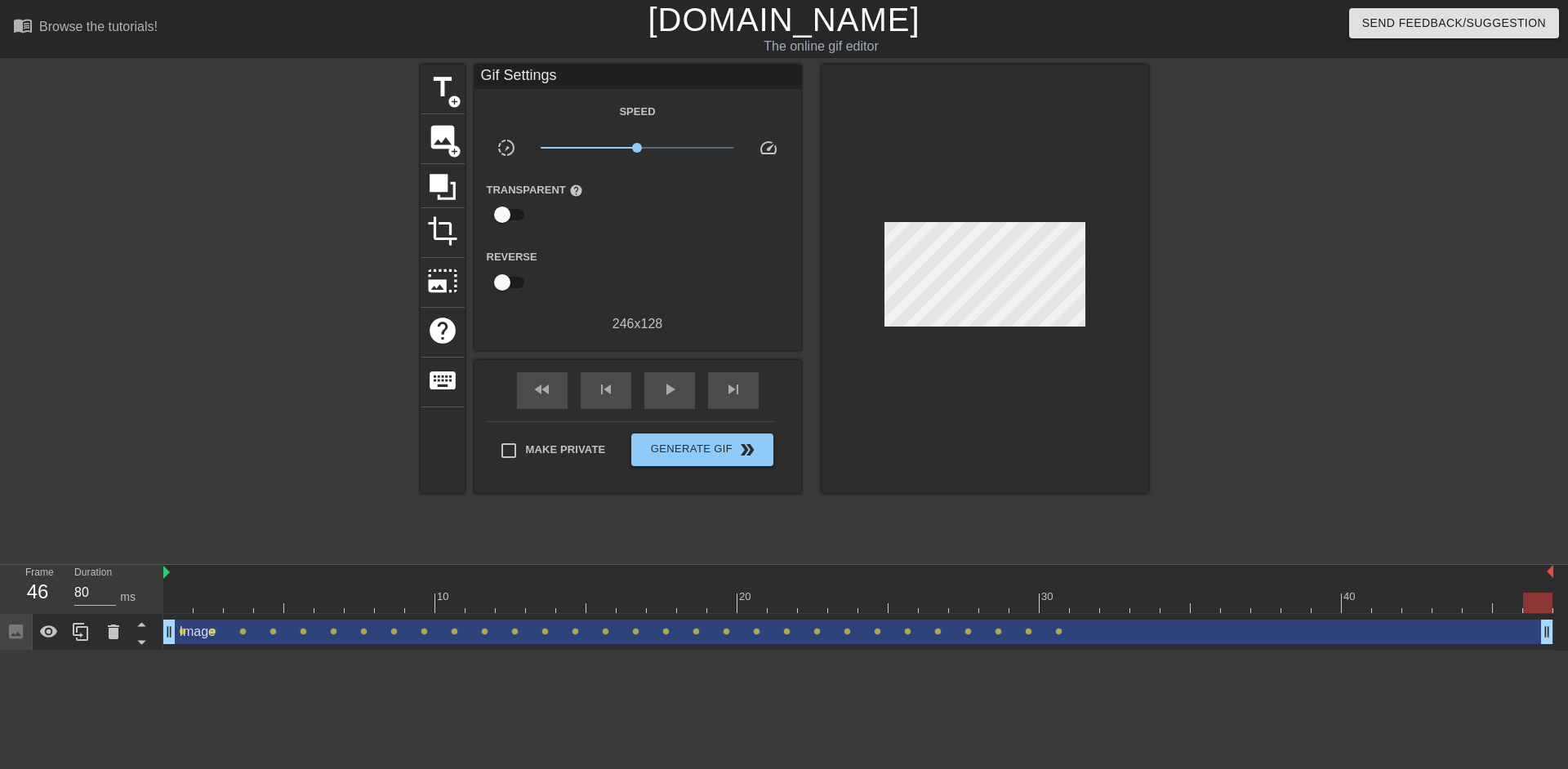
drag, startPoint x: 1099, startPoint y: 272, endPoint x: 1089, endPoint y: 275, distance: 10.4
click at [1089, 275] on div at bounding box center [985, 279] width 327 height 429
click at [1099, 272] on div at bounding box center [985, 279] width 327 height 429
click at [758, 452] on span "Generate Gif double_arrow" at bounding box center [701, 450] width 128 height 20
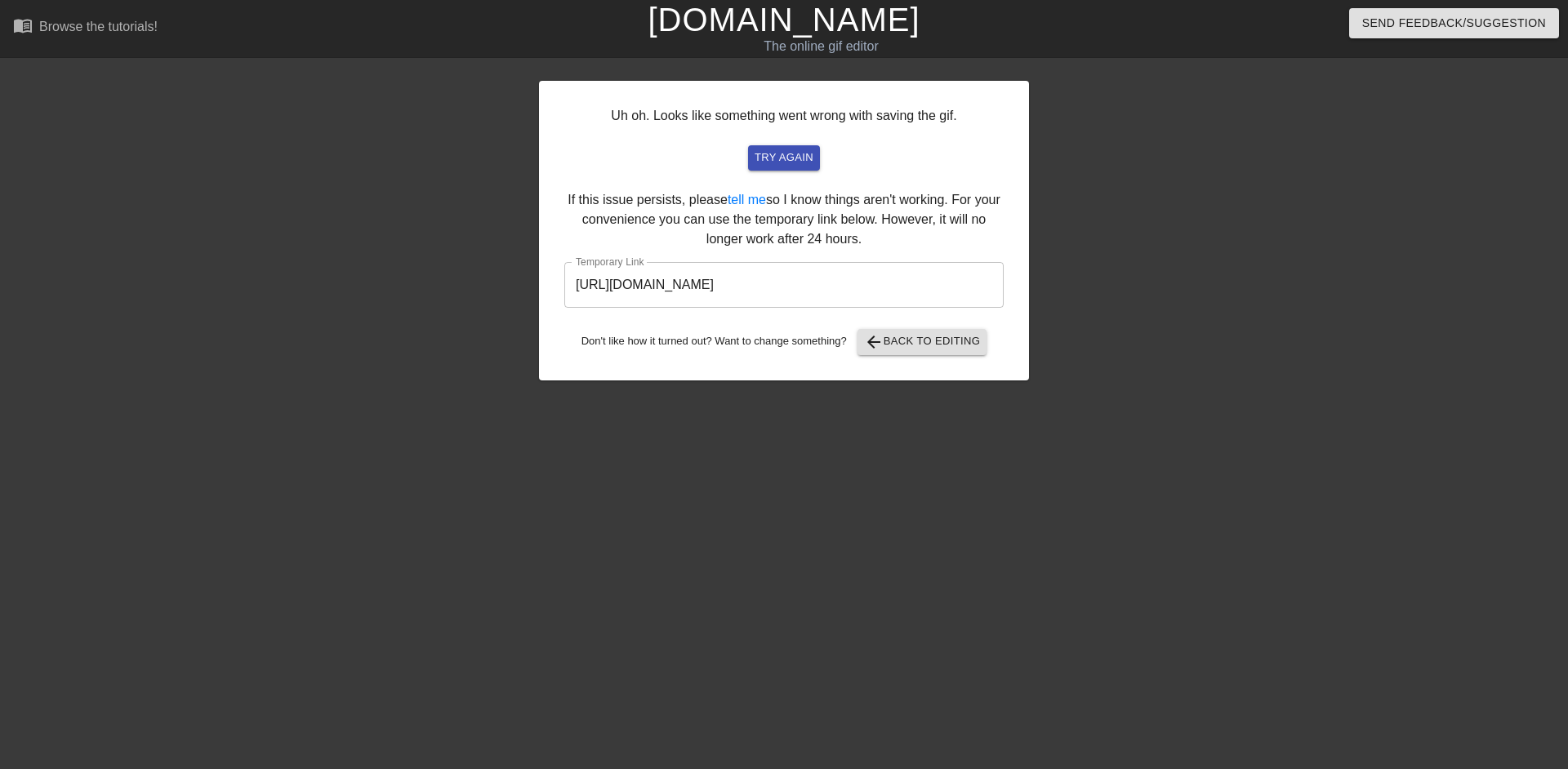
click at [691, 287] on input "[URL][DOMAIN_NAME]" at bounding box center [784, 285] width 439 height 46
